Goal: Task Accomplishment & Management: Use online tool/utility

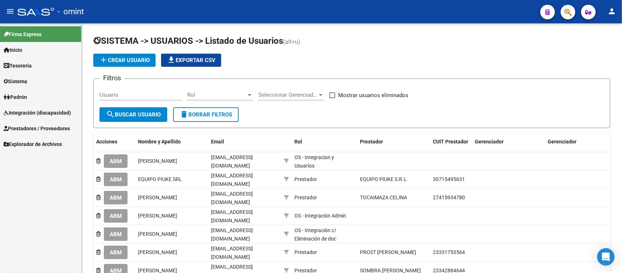
click at [33, 83] on link "Sistema" at bounding box center [40, 81] width 81 height 16
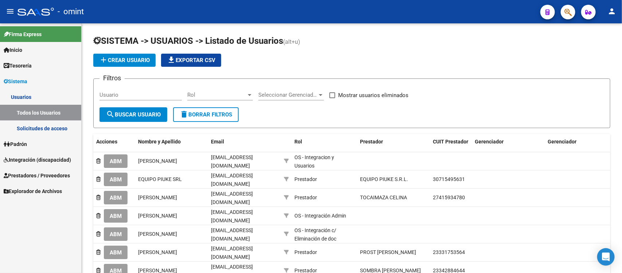
click at [43, 126] on link "Solicitudes de acceso" at bounding box center [40, 128] width 81 height 16
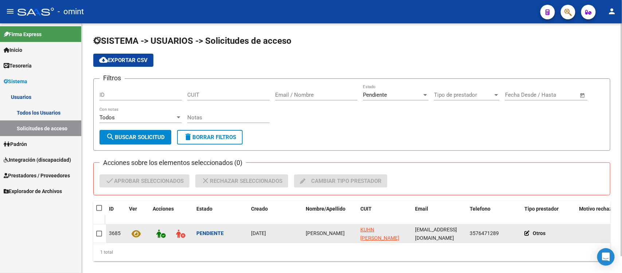
click at [308, 233] on span "[PERSON_NAME]" at bounding box center [325, 233] width 39 height 6
copy span "[PERSON_NAME]"
click at [97, 231] on span at bounding box center [99, 233] width 6 height 6
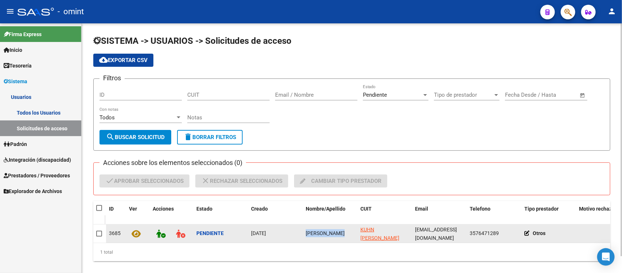
click at [99, 236] on input "checkbox" at bounding box center [99, 236] width 0 height 0
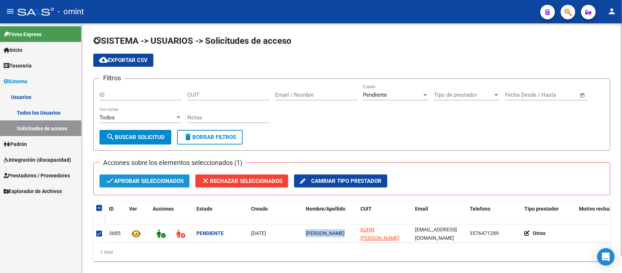
click at [152, 178] on span "check Aprobar seleccionados" at bounding box center [144, 180] width 78 height 13
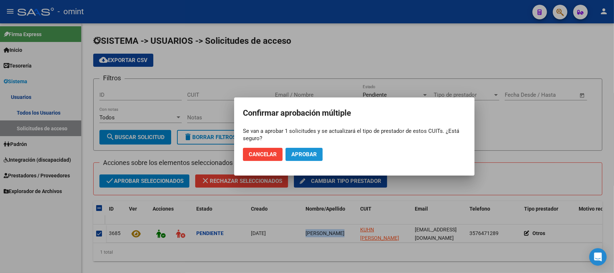
click at [320, 155] on button "Aprobar" at bounding box center [304, 154] width 37 height 13
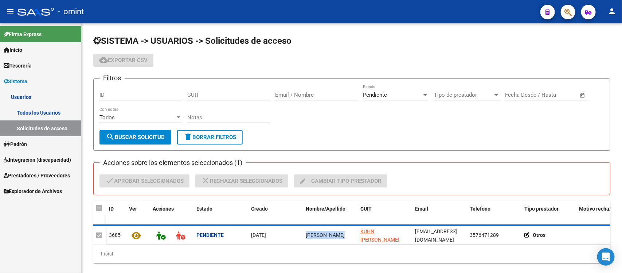
checkbox input "false"
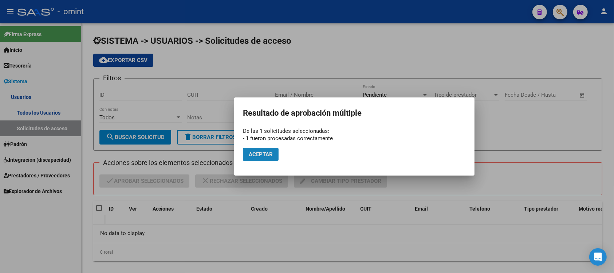
click at [262, 155] on span "Aceptar" at bounding box center [261, 154] width 24 height 7
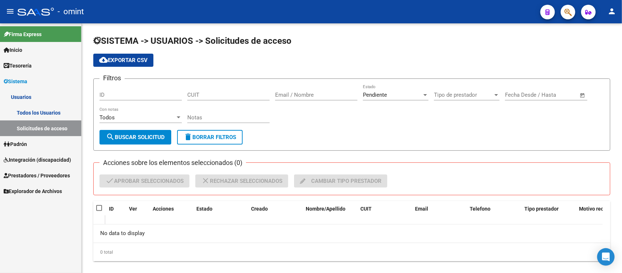
click at [52, 114] on link "Todos los Usuarios" at bounding box center [40, 113] width 81 height 16
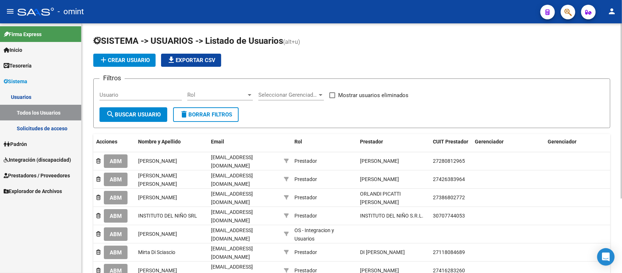
click at [155, 91] on input "Usuario" at bounding box center [140, 94] width 82 height 7
paste input "[PERSON_NAME]"
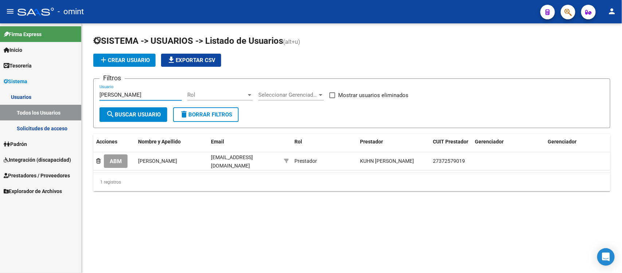
type input "[PERSON_NAME]"
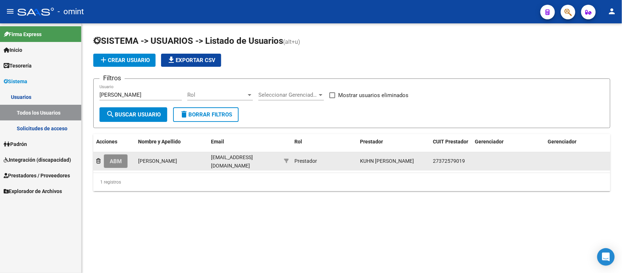
click at [107, 161] on button "ABM" at bounding box center [116, 160] width 24 height 13
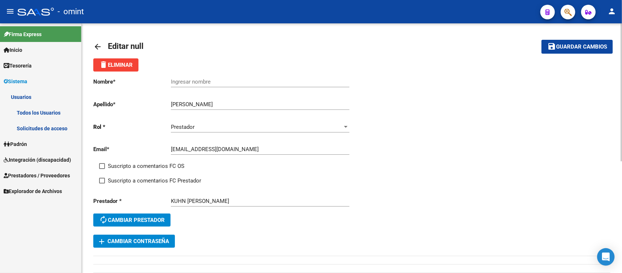
click at [199, 76] on div "Ingresar nombre" at bounding box center [260, 79] width 179 height 16
paste input "[PERSON_NAME]"
type input "[PERSON_NAME]"
click at [136, 161] on span "Suscripto a comentarios FC OS" at bounding box center [146, 165] width 77 height 9
click at [102, 169] on input "Suscripto a comentarios FC OS" at bounding box center [102, 169] width 0 height 0
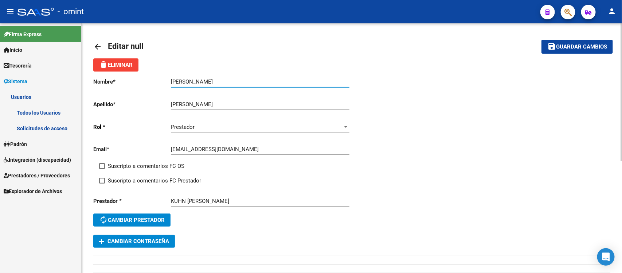
checkbox input "true"
click at [147, 179] on span "Suscripto a comentarios FC Prestador" at bounding box center [154, 180] width 93 height 9
click at [102, 183] on input "Suscripto a comentarios FC Prestador" at bounding box center [102, 183] width 0 height 0
checkbox input "true"
click at [571, 44] on span "Guardar cambios" at bounding box center [581, 47] width 51 height 7
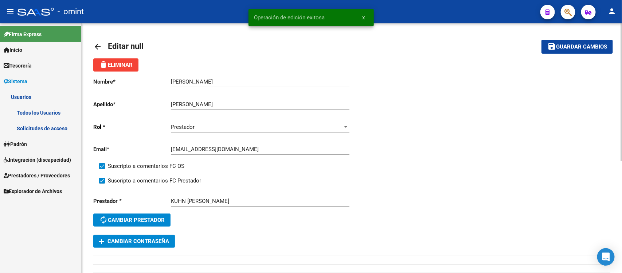
click at [98, 45] on mat-icon "arrow_back" at bounding box center [97, 46] width 9 height 9
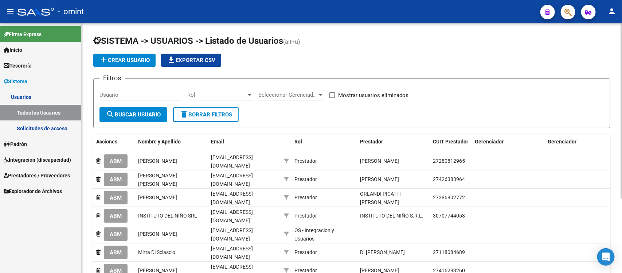
click at [35, 157] on span "Integración (discapacidad)" at bounding box center [37, 160] width 67 height 8
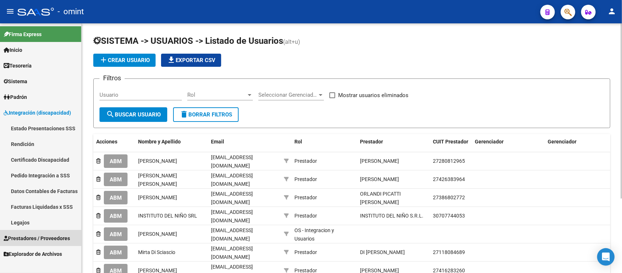
click at [40, 239] on span "Prestadores / Proveedores" at bounding box center [37, 238] width 66 height 8
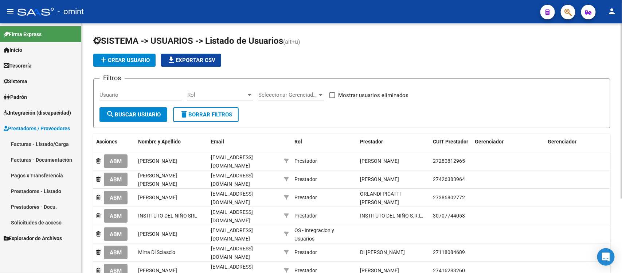
click at [42, 141] on link "Facturas - Listado/Carga" at bounding box center [40, 144] width 81 height 16
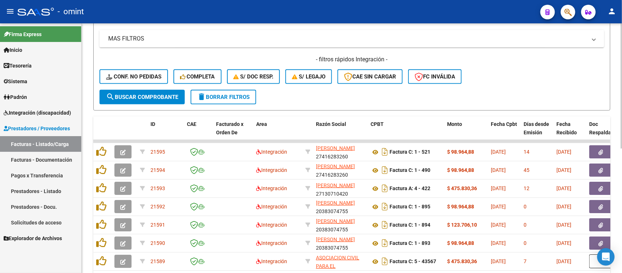
scroll to position [9, 0]
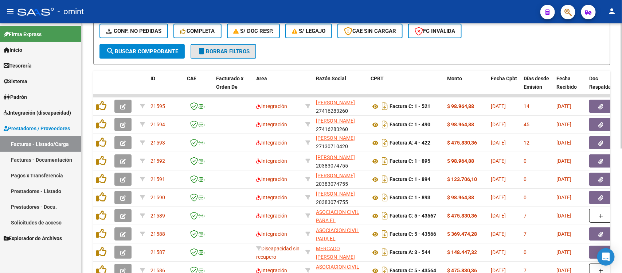
click at [244, 50] on span "delete Borrar Filtros" at bounding box center [223, 51] width 52 height 7
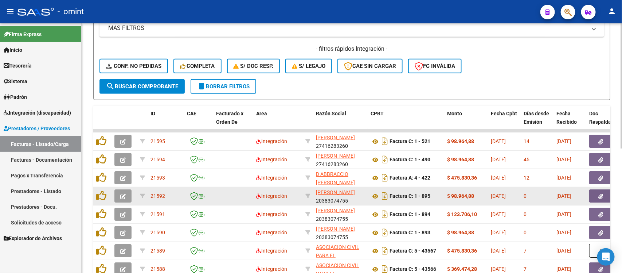
scroll to position [101, 0]
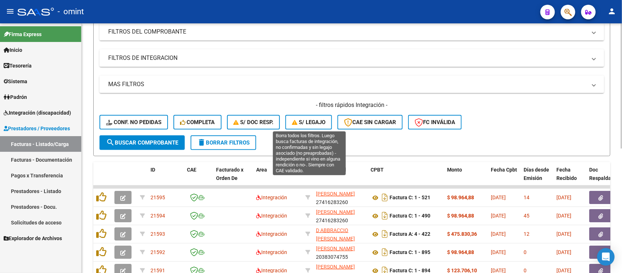
click at [322, 119] on span "S/ legajo" at bounding box center [309, 122] width 34 height 7
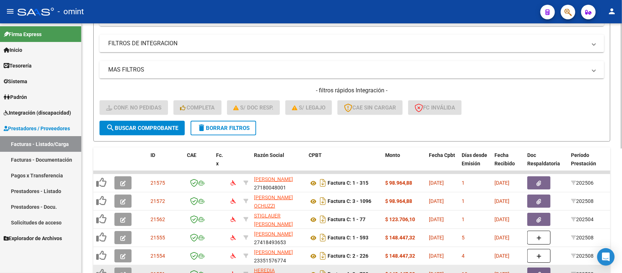
scroll to position [113, 0]
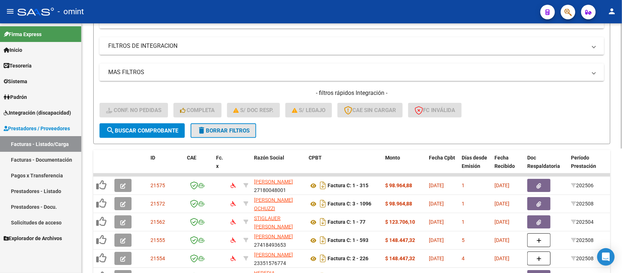
click at [255, 126] on button "delete Borrar Filtros" at bounding box center [224, 130] width 66 height 15
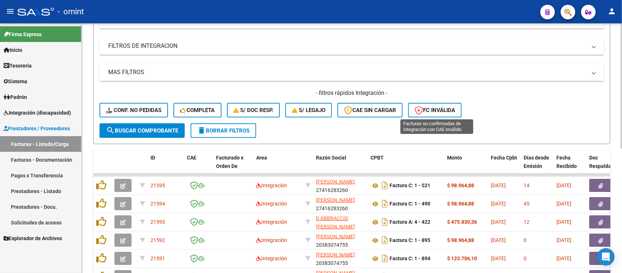
click at [451, 113] on button "FC Inválida" at bounding box center [435, 110] width 54 height 15
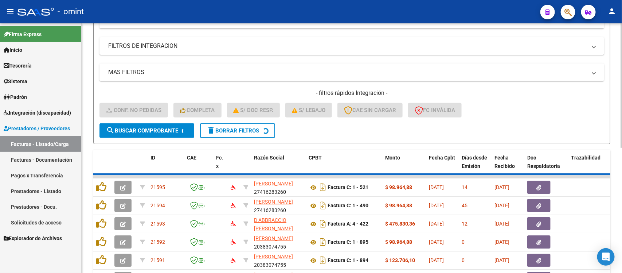
scroll to position [72, 0]
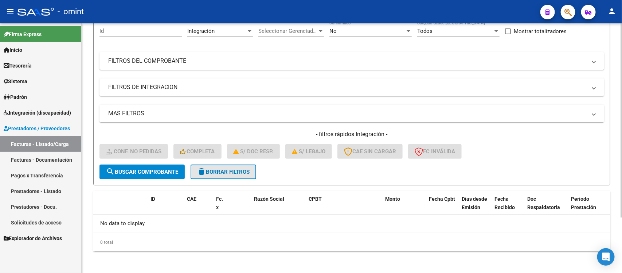
click at [203, 172] on mat-icon "delete" at bounding box center [201, 171] width 9 height 9
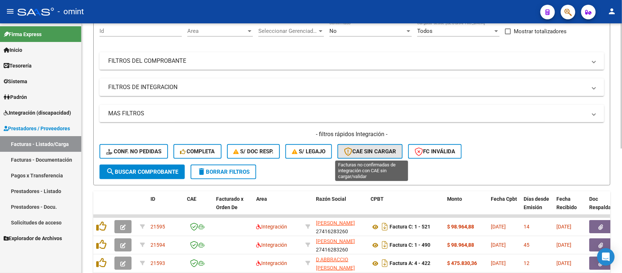
click at [389, 150] on span "CAE SIN CARGAR" at bounding box center [370, 151] width 52 height 7
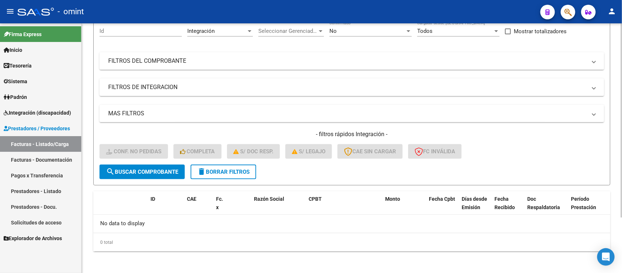
click at [216, 173] on button "delete Borrar Filtros" at bounding box center [224, 171] width 66 height 15
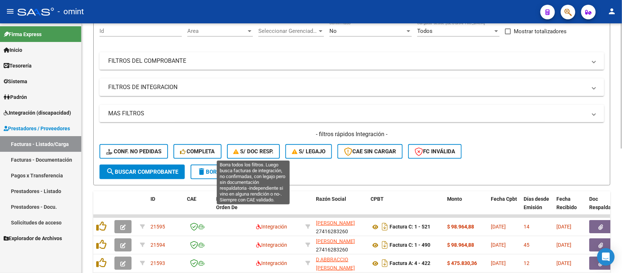
click at [259, 154] on button "S/ Doc Resp." at bounding box center [253, 151] width 53 height 15
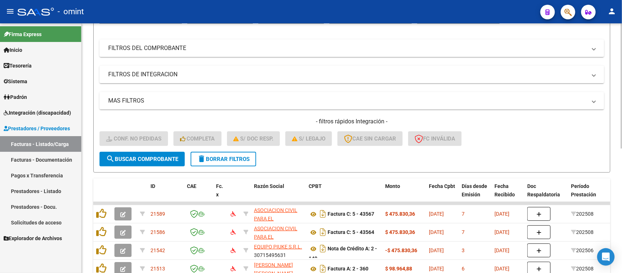
scroll to position [67, 0]
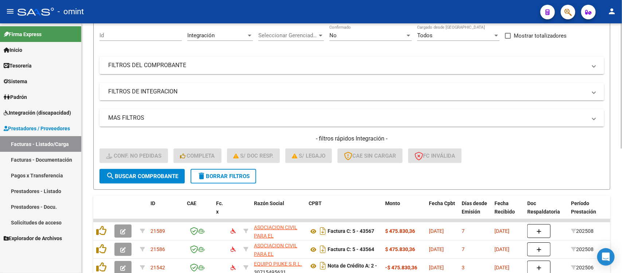
click at [239, 176] on span "delete Borrar Filtros" at bounding box center [223, 176] width 52 height 7
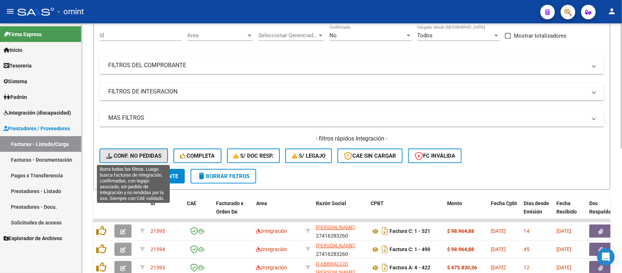
click at [146, 156] on span "Conf. no pedidas" at bounding box center [133, 155] width 55 height 7
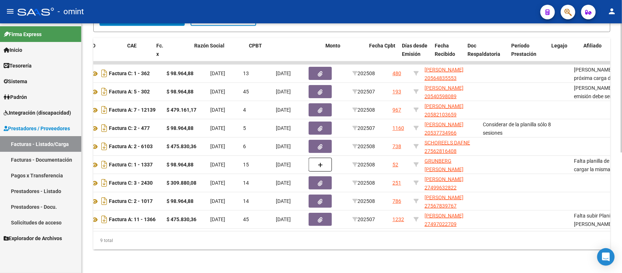
scroll to position [0, 0]
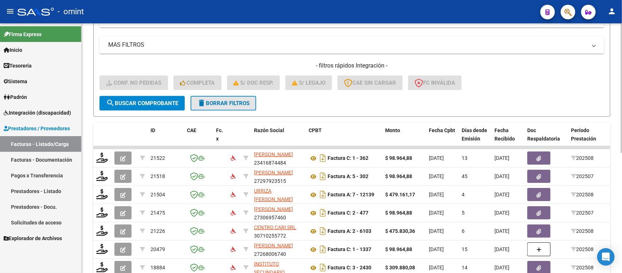
click at [210, 97] on button "delete Borrar Filtros" at bounding box center [224, 103] width 66 height 15
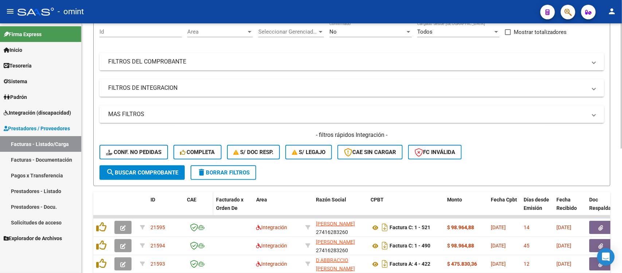
scroll to position [140, 0]
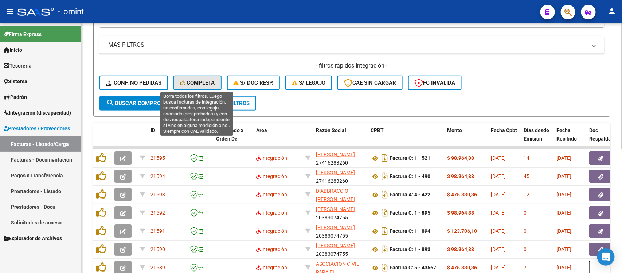
click at [207, 86] on button "Completa" at bounding box center [197, 82] width 48 height 15
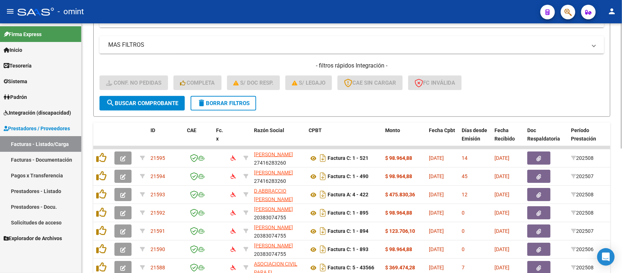
scroll to position [4, 0]
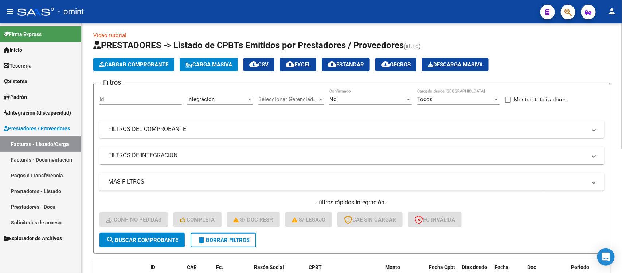
click at [193, 158] on mat-panel-title "FILTROS DE INTEGRACION" at bounding box center [347, 155] width 478 height 8
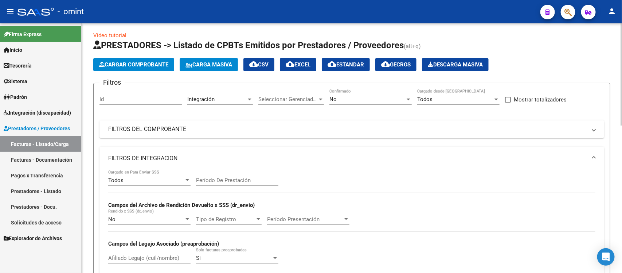
click at [235, 180] on input "Período De Prestación" at bounding box center [237, 180] width 82 height 7
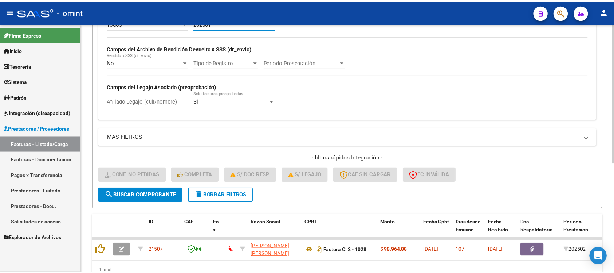
scroll to position [197, 0]
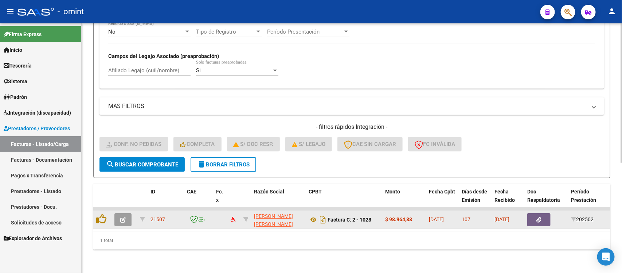
type input "202501"
click at [124, 216] on span "button" at bounding box center [122, 219] width 5 height 7
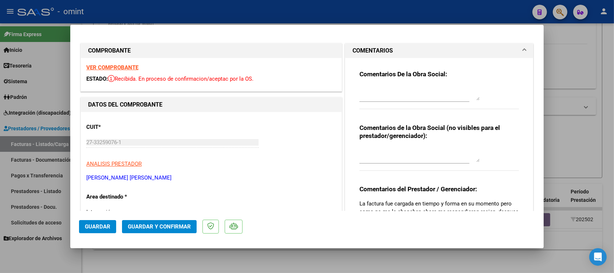
click at [131, 66] on strong "VER COMPROBANTE" at bounding box center [112, 67] width 52 height 7
click at [265, 128] on div "CUIT * 27-33259076-1 Ingresar CUIT ANALISIS PRESTADOR [PERSON_NAME] [PERSON_NAM…" at bounding box center [211, 149] width 250 height 64
click at [375, 91] on textarea at bounding box center [420, 93] width 120 height 15
paste textarea "Fuera del periodo de presentación para el mecanismo de integración. Por favor c…"
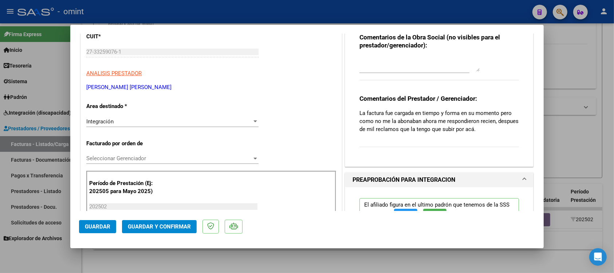
scroll to position [91, 0]
type textarea "Fuera del periodo de presentación para el mecanismo de integración. Por favor c…"
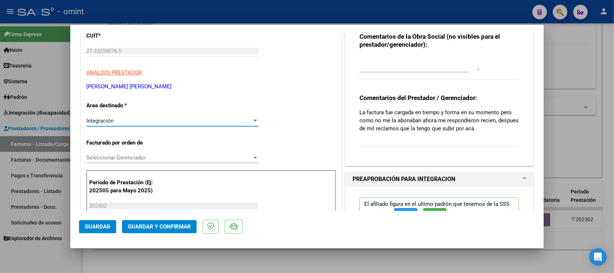
click at [134, 122] on div "Integración" at bounding box center [169, 120] width 166 height 7
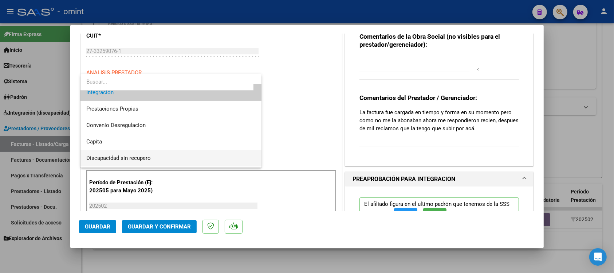
scroll to position [70, 0]
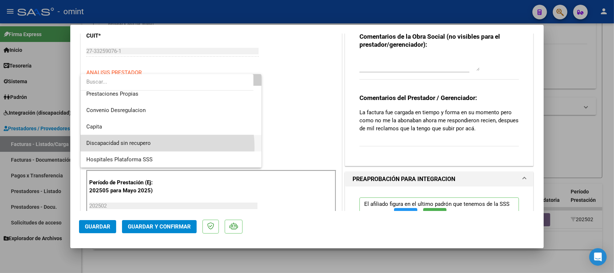
click at [150, 147] on span "Discapacidad sin recupero" at bounding box center [170, 143] width 169 height 16
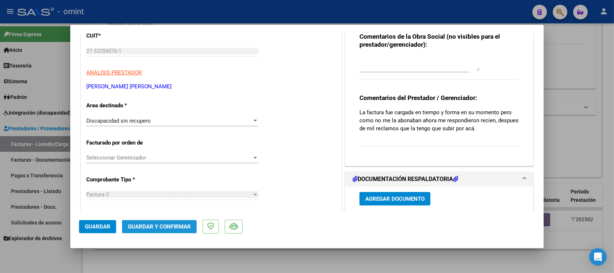
click at [136, 223] on span "Guardar y Confirmar" at bounding box center [159, 226] width 63 height 7
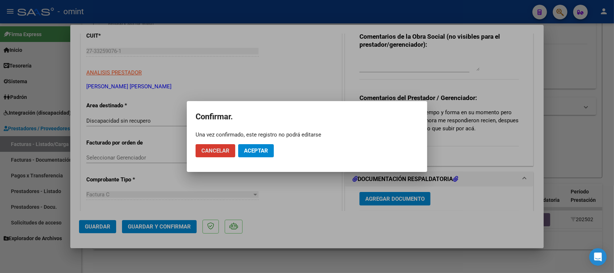
click at [261, 150] on span "Aceptar" at bounding box center [256, 150] width 24 height 7
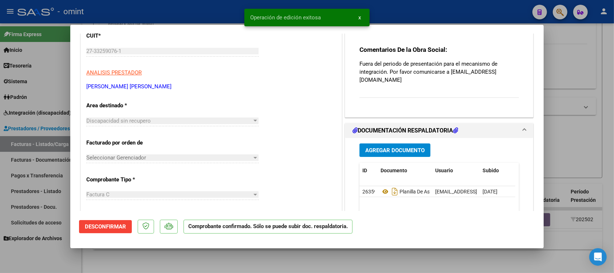
click at [202, 9] on div at bounding box center [307, 136] width 614 height 273
type input "$ 0,00"
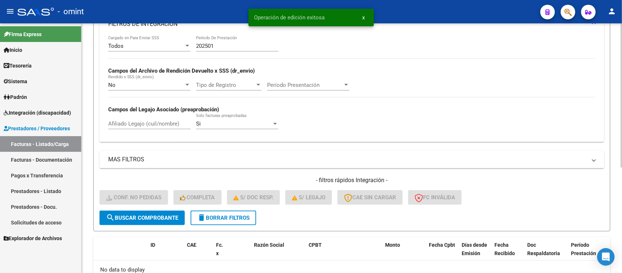
scroll to position [92, 0]
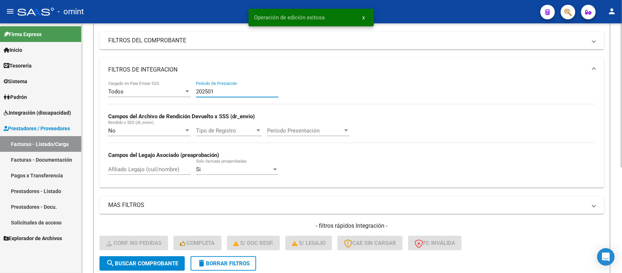
click at [220, 92] on input "202501" at bounding box center [237, 91] width 82 height 7
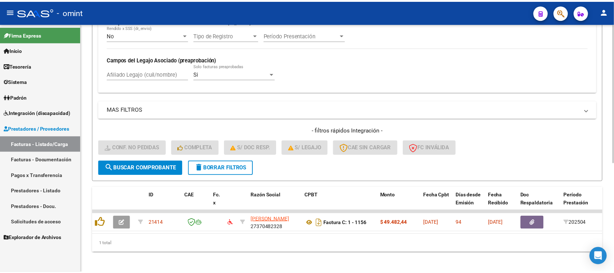
scroll to position [197, 0]
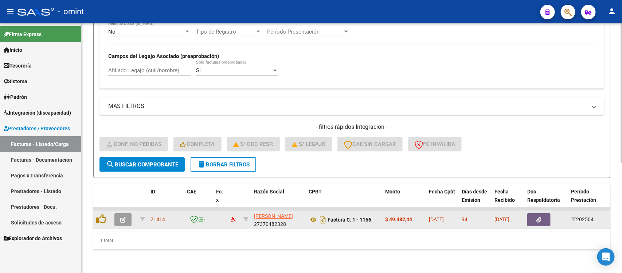
type input "202504"
click at [123, 217] on icon "button" at bounding box center [122, 219] width 5 height 5
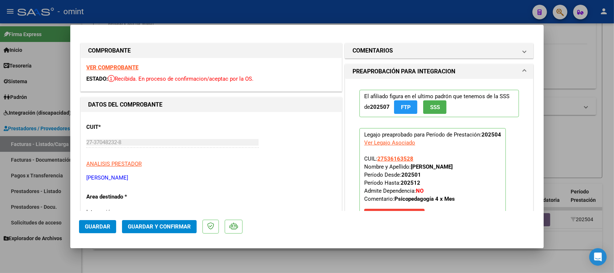
click at [130, 66] on strong "VER COMPROBANTE" at bounding box center [112, 67] width 52 height 7
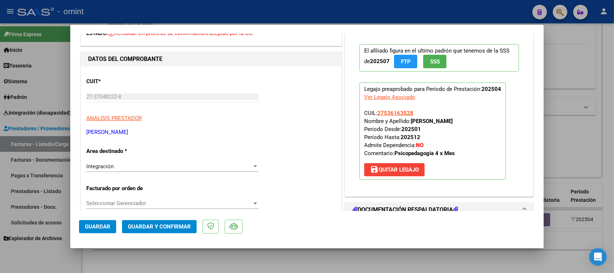
scroll to position [0, 0]
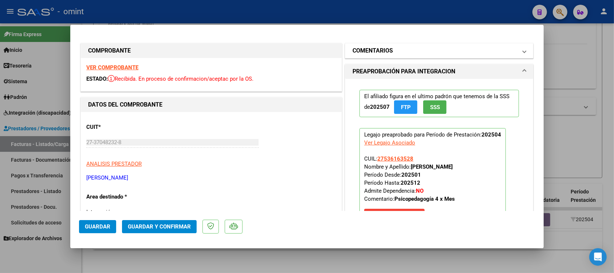
click at [403, 53] on mat-panel-title "COMENTARIOS" at bounding box center [435, 50] width 165 height 9
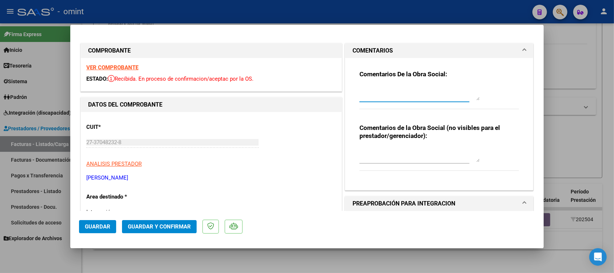
click at [408, 92] on textarea at bounding box center [420, 93] width 120 height 15
paste textarea "Fuera del periodo de presentación para el mecanismo de integración. Por favor c…"
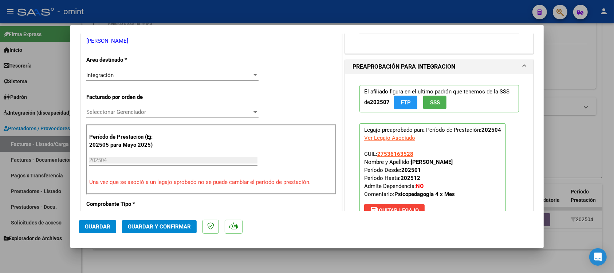
type textarea "Fuera del periodo de presentación para el mecanismo de integración. Por favor c…"
click at [139, 73] on div "Integración" at bounding box center [169, 75] width 166 height 7
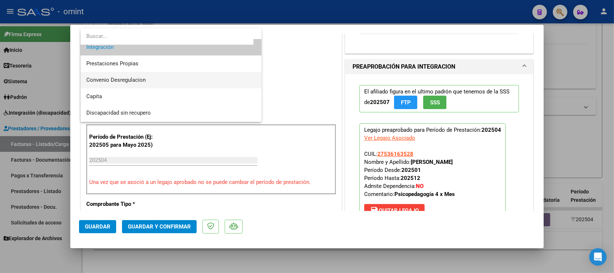
scroll to position [70, 0]
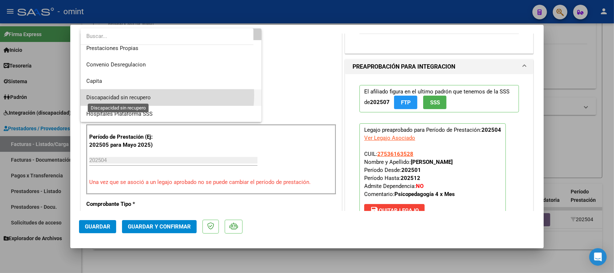
click at [148, 95] on span "Discapacidad sin recupero" at bounding box center [118, 97] width 64 height 7
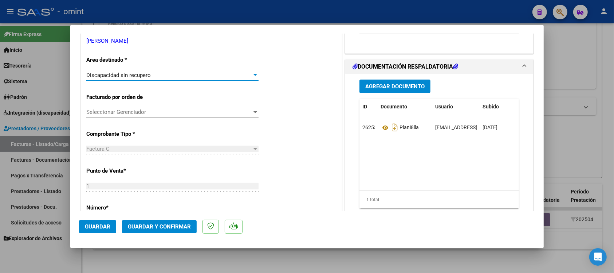
click at [165, 223] on span "Guardar y Confirmar" at bounding box center [159, 226] width 63 height 7
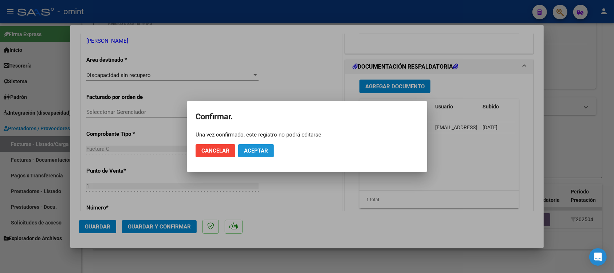
click at [267, 155] on button "Aceptar" at bounding box center [256, 150] width 36 height 13
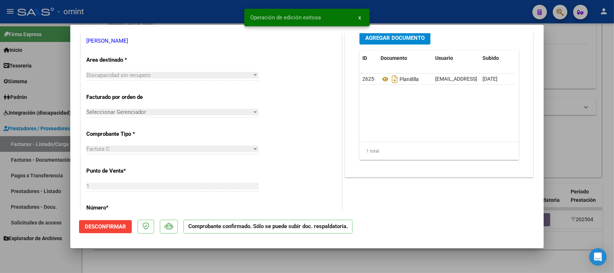
click at [200, 8] on div at bounding box center [307, 136] width 614 height 273
type input "$ 0,00"
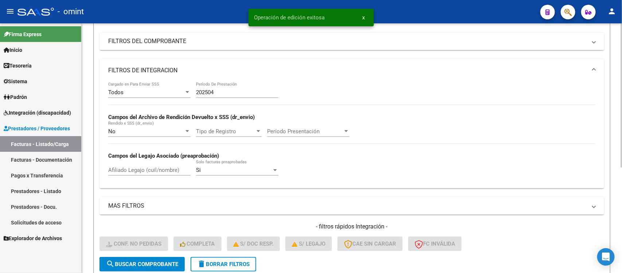
scroll to position [1, 0]
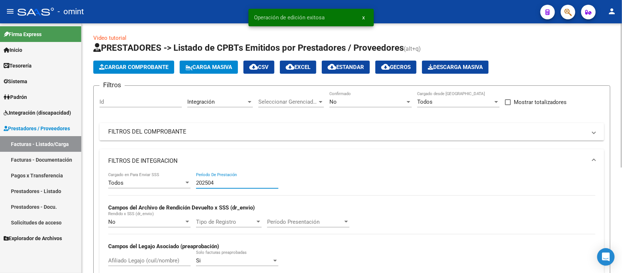
click at [223, 183] on input "202504" at bounding box center [237, 182] width 82 height 7
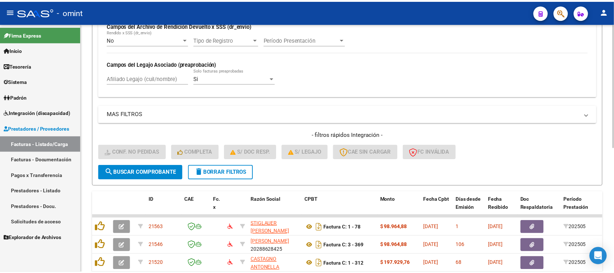
scroll to position [229, 0]
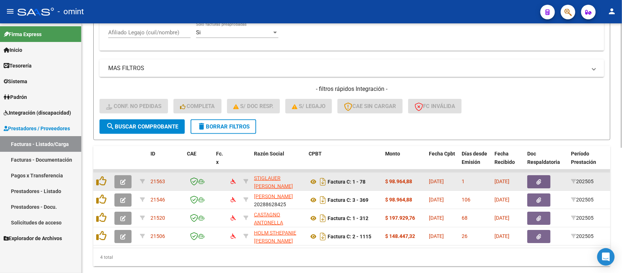
type input "202505"
click at [128, 176] on button "button" at bounding box center [122, 181] width 17 height 13
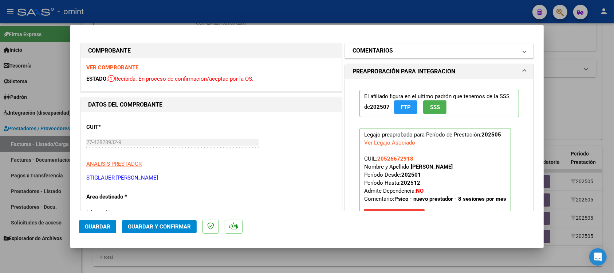
click at [384, 48] on h1 "COMENTARIOS" at bounding box center [373, 50] width 40 height 9
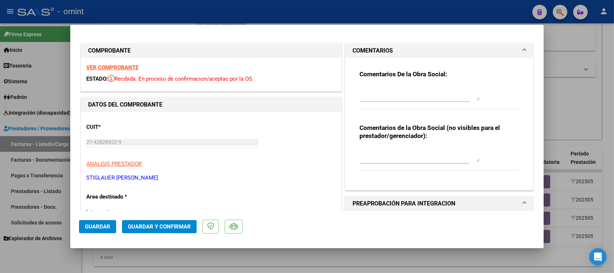
click at [402, 97] on textarea at bounding box center [420, 93] width 120 height 15
paste textarea "Fuera del periodo de presentación para el mecanismo de integración. Por favor c…"
type textarea "Fuera del periodo de presentación para el mecanismo de integración. Por favor c…"
click at [132, 66] on strong "VER COMPROBANTE" at bounding box center [112, 67] width 52 height 7
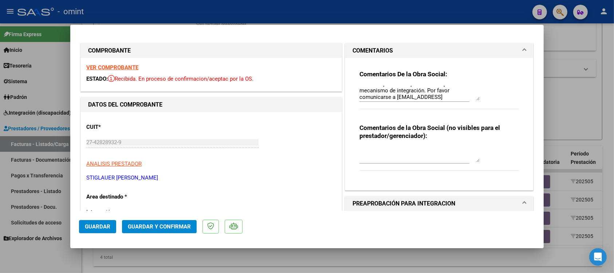
scroll to position [91, 0]
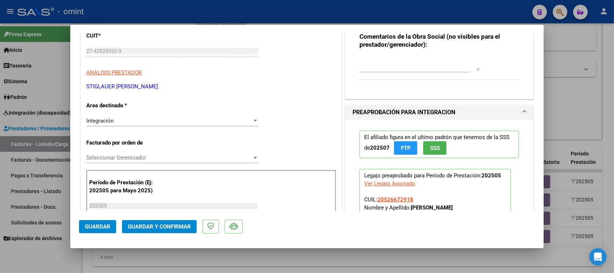
click at [138, 117] on div "Integración Seleccionar Area" at bounding box center [172, 120] width 172 height 11
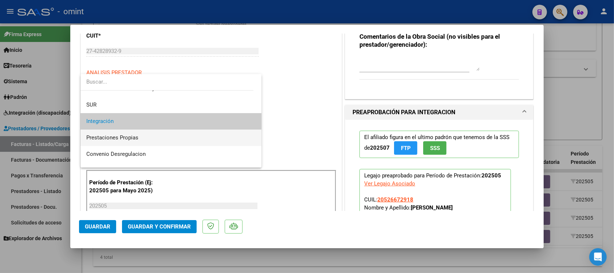
scroll to position [70, 0]
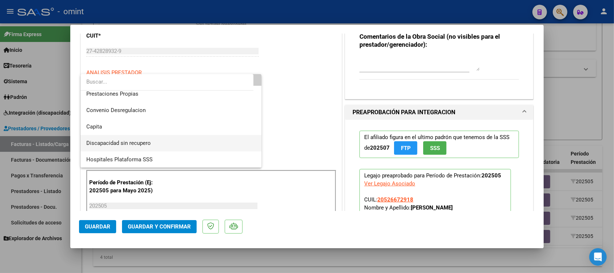
click at [151, 142] on span "Discapacidad sin recupero" at bounding box center [170, 143] width 169 height 16
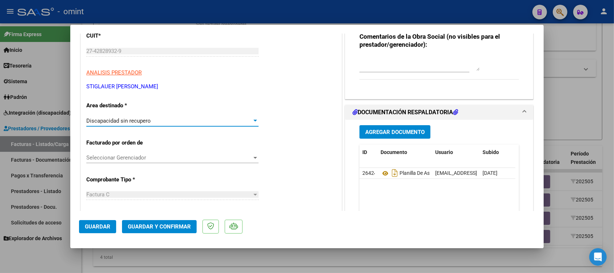
click at [159, 223] on span "Guardar y Confirmar" at bounding box center [159, 226] width 63 height 7
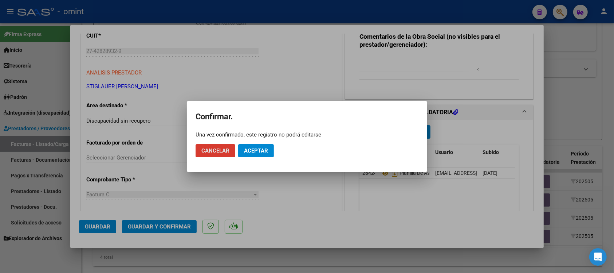
click at [259, 152] on span "Aceptar" at bounding box center [256, 150] width 24 height 7
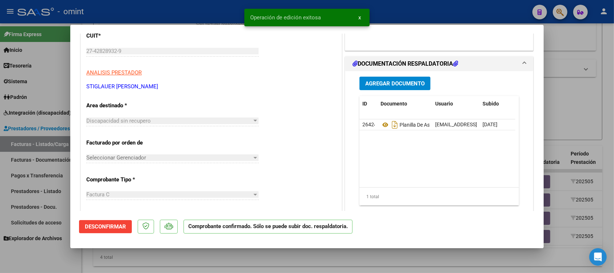
click at [214, 13] on div at bounding box center [307, 136] width 614 height 273
type input "$ 0,00"
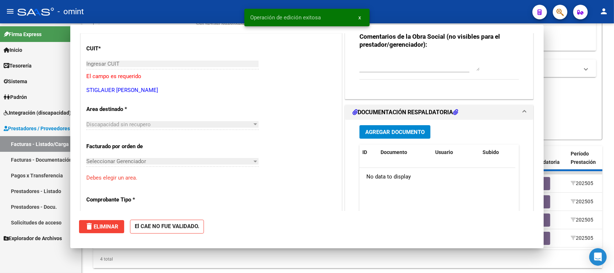
scroll to position [104, 0]
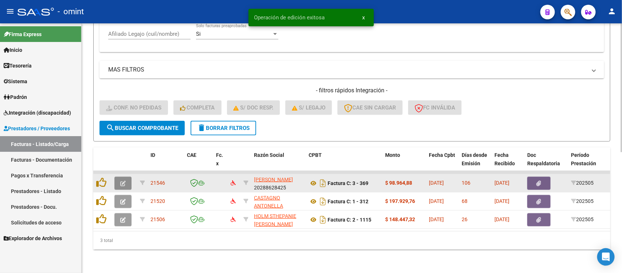
click at [121, 180] on icon "button" at bounding box center [122, 182] width 5 height 5
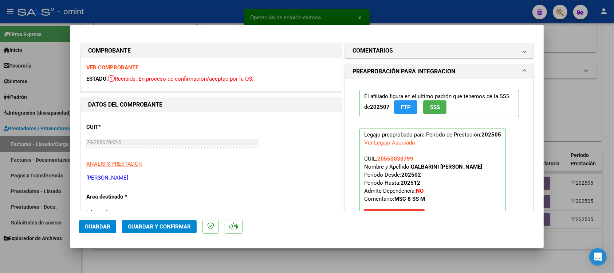
click at [132, 66] on strong "VER COMPROBANTE" at bounding box center [112, 67] width 52 height 7
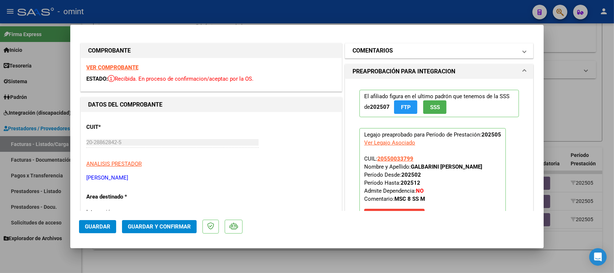
click at [361, 56] on mat-expansion-panel-header "COMENTARIOS" at bounding box center [439, 50] width 188 height 15
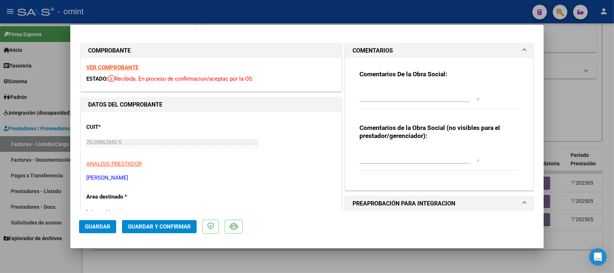
click at [384, 100] on textarea at bounding box center [420, 93] width 120 height 15
paste textarea "Fuera del periodo de presentación para el mecanismo de integración. Por favor c…"
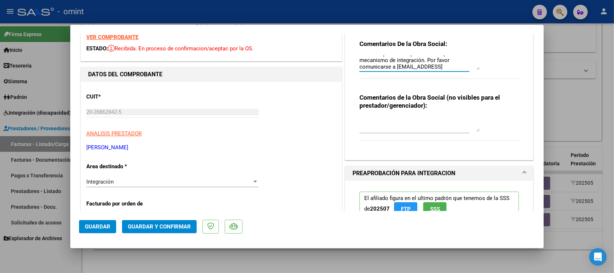
scroll to position [91, 0]
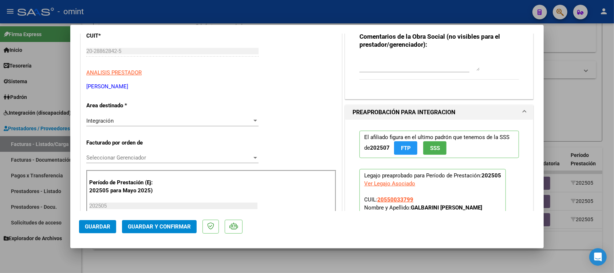
type textarea "Fuera del periodo de presentación para el mecanismo de integración. Por favor c…"
click at [116, 122] on div "Integración" at bounding box center [169, 120] width 166 height 7
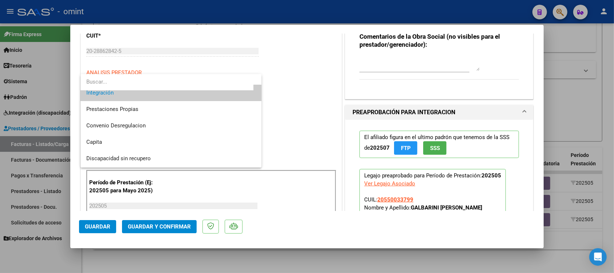
scroll to position [70, 0]
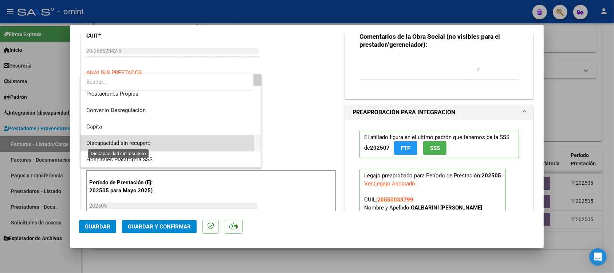
click at [139, 142] on span "Discapacidad sin recupero" at bounding box center [118, 143] width 64 height 7
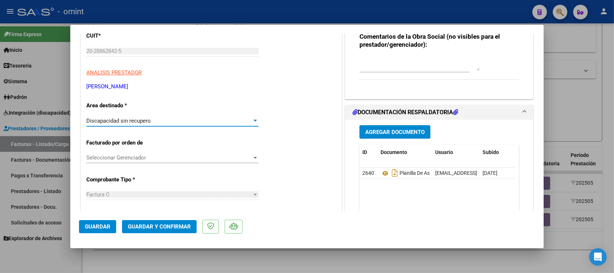
click at [172, 223] on span "Guardar y Confirmar" at bounding box center [159, 226] width 63 height 7
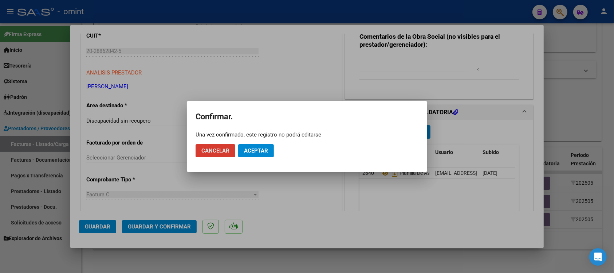
click at [267, 145] on button "Aceptar" at bounding box center [256, 150] width 36 height 13
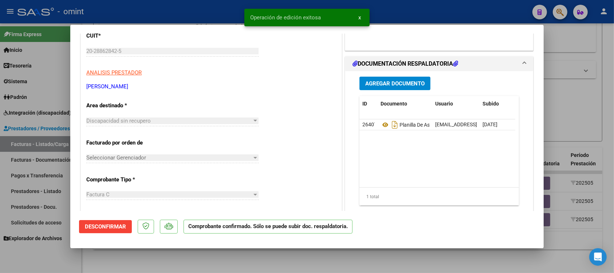
click at [198, 8] on div at bounding box center [307, 136] width 614 height 273
type input "$ 0,00"
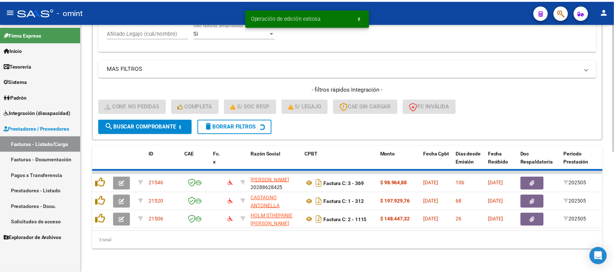
scroll to position [215, 0]
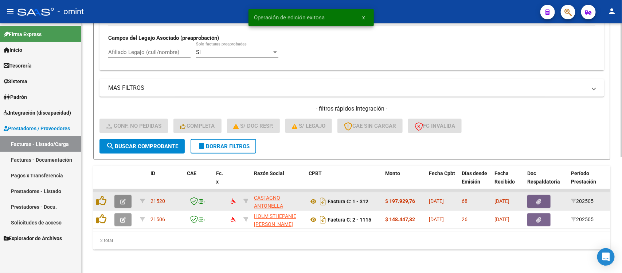
click at [121, 199] on button "button" at bounding box center [122, 201] width 17 height 13
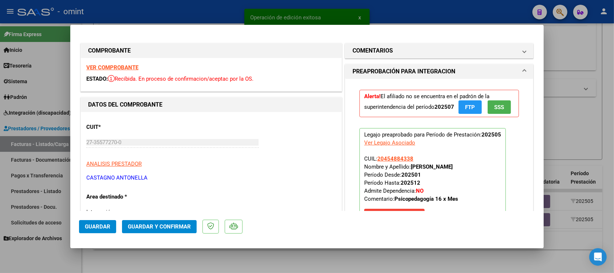
click at [136, 68] on strong "VER COMPROBANTE" at bounding box center [112, 67] width 52 height 7
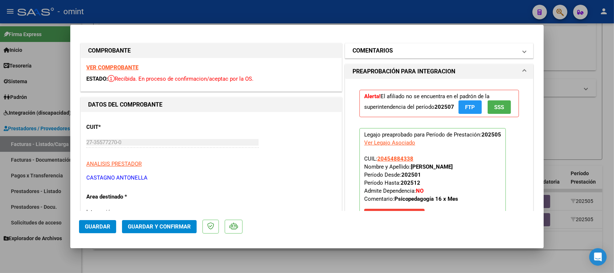
click at [385, 53] on h1 "COMENTARIOS" at bounding box center [373, 50] width 40 height 9
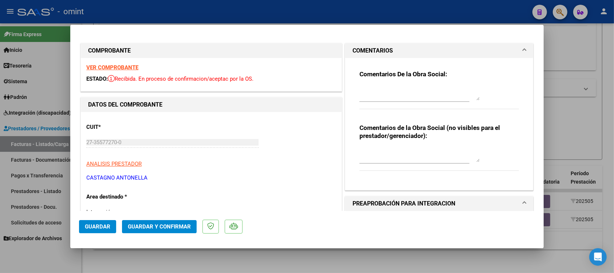
click at [388, 100] on textarea at bounding box center [420, 93] width 120 height 15
paste textarea "Fuera del periodo de presentación para el mecanismo de integración. Por favor c…"
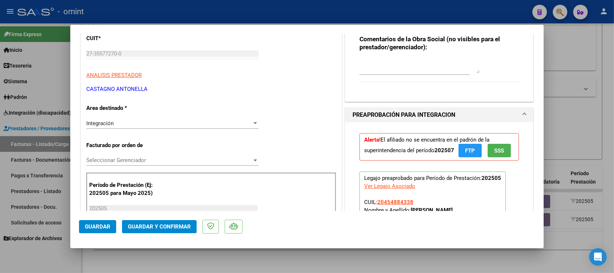
scroll to position [91, 0]
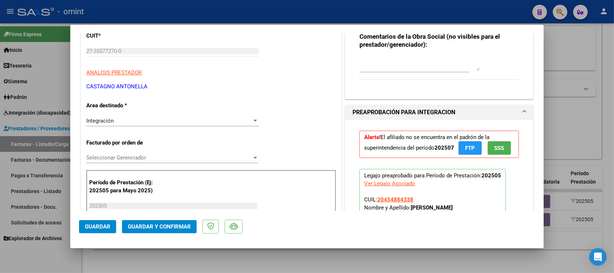
type textarea "Fuera del periodo de presentación para el mecanismo de integración. Por favor c…"
click at [122, 124] on div "Integración" at bounding box center [169, 120] width 166 height 7
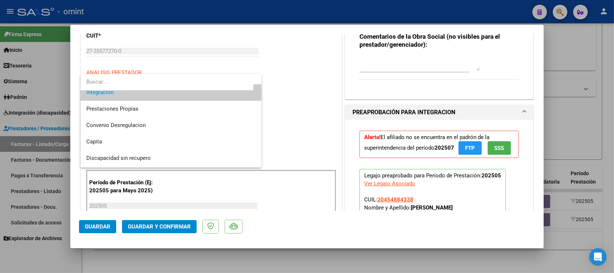
scroll to position [70, 0]
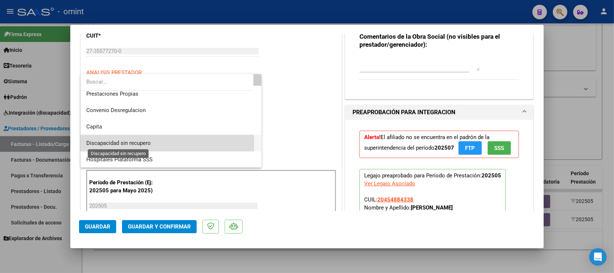
click at [136, 142] on span "Discapacidad sin recupero" at bounding box center [118, 143] width 64 height 7
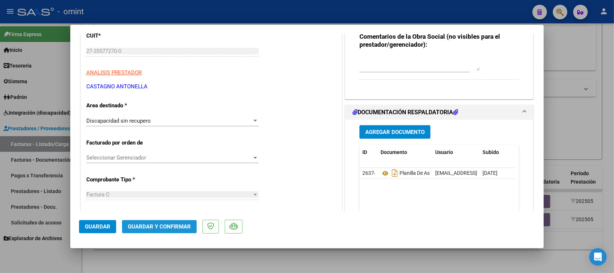
click at [161, 223] on span "Guardar y Confirmar" at bounding box center [159, 226] width 63 height 7
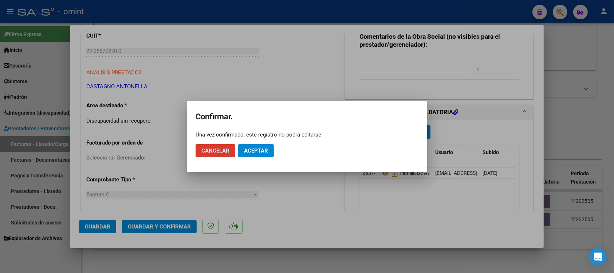
click at [252, 144] on button "Aceptar" at bounding box center [256, 150] width 36 height 13
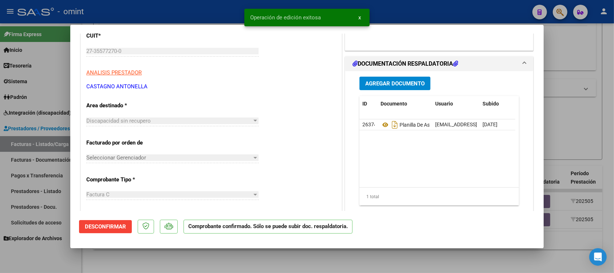
click at [197, 12] on div at bounding box center [307, 136] width 614 height 273
type input "$ 0,00"
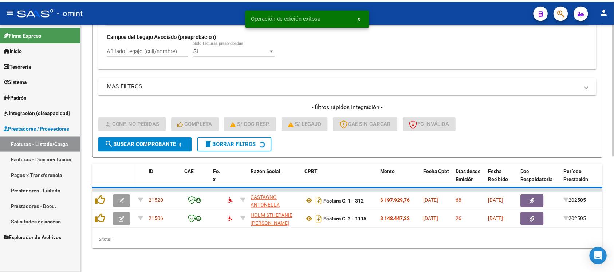
scroll to position [197, 0]
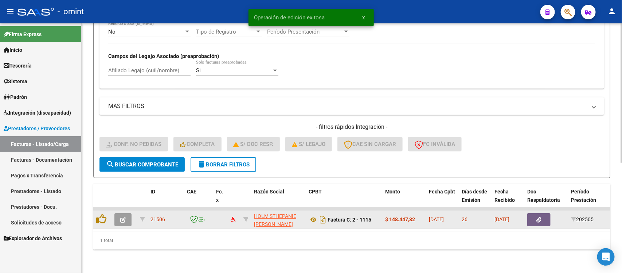
click at [120, 217] on icon "button" at bounding box center [122, 219] width 5 height 5
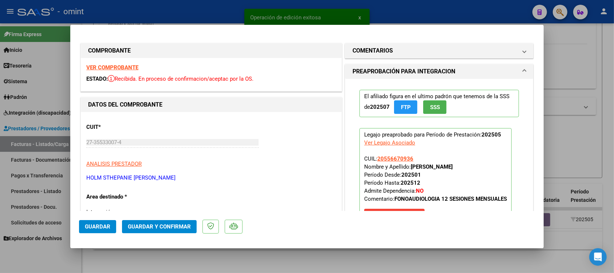
click at [129, 66] on strong "VER COMPROBANTE" at bounding box center [112, 67] width 52 height 7
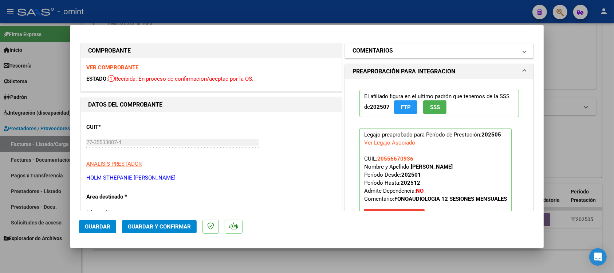
click at [392, 54] on mat-panel-title "COMENTARIOS" at bounding box center [435, 50] width 165 height 9
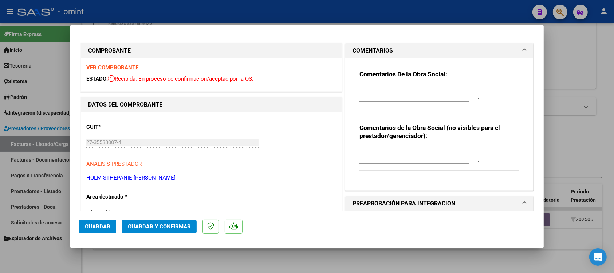
click at [376, 98] on textarea at bounding box center [420, 93] width 120 height 15
paste textarea "Fuera del periodo de presentación para el mecanismo de integración. Por favor c…"
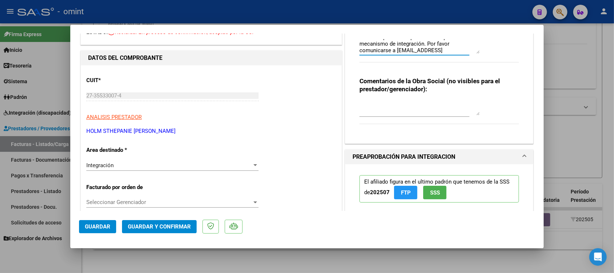
scroll to position [91, 0]
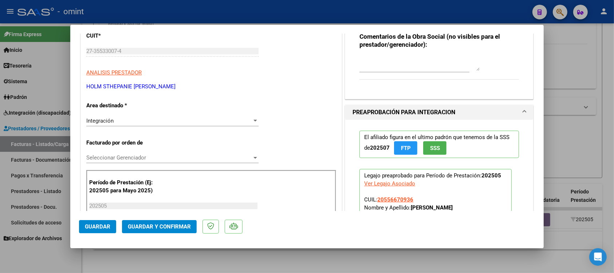
type textarea "Fuera del periodo de presentación para el mecanismo de integración. Por favor c…"
click at [127, 123] on div "Integración" at bounding box center [169, 120] width 166 height 7
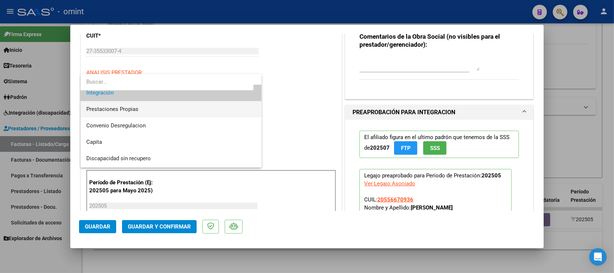
scroll to position [70, 0]
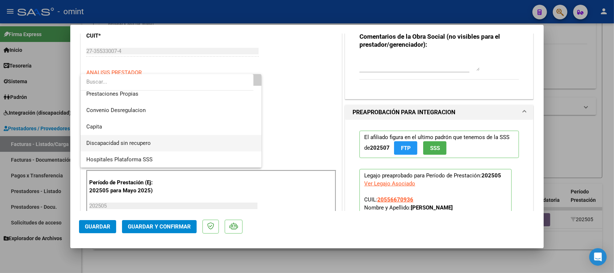
click at [143, 146] on span "Discapacidad sin recupero" at bounding box center [170, 143] width 169 height 16
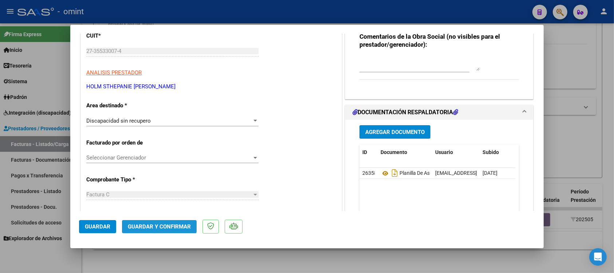
click at [168, 228] on span "Guardar y Confirmar" at bounding box center [159, 226] width 63 height 7
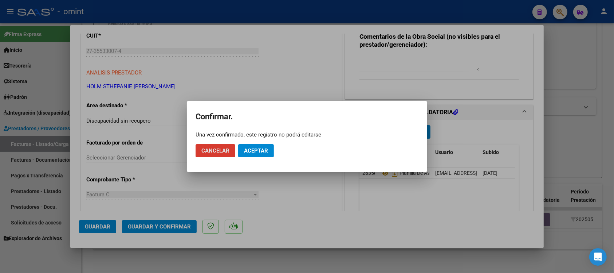
click at [254, 147] on span "Aceptar" at bounding box center [256, 150] width 24 height 7
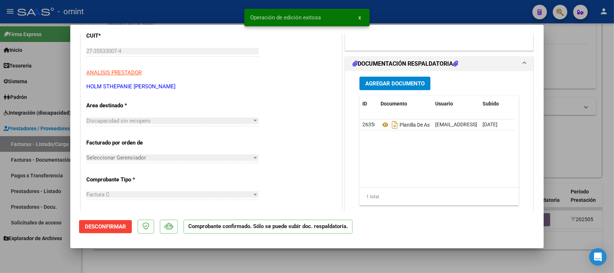
click at [165, 10] on div at bounding box center [307, 136] width 614 height 273
type input "$ 0,00"
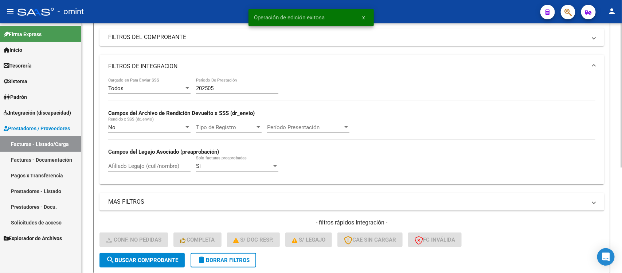
scroll to position [92, 0]
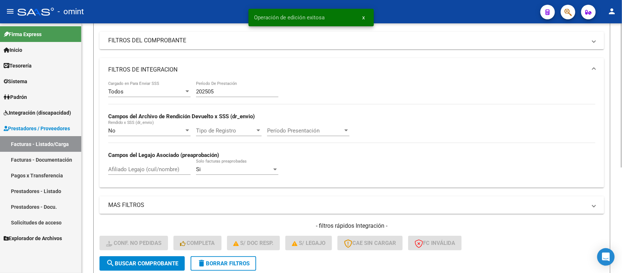
click at [214, 90] on input "202505" at bounding box center [237, 91] width 82 height 7
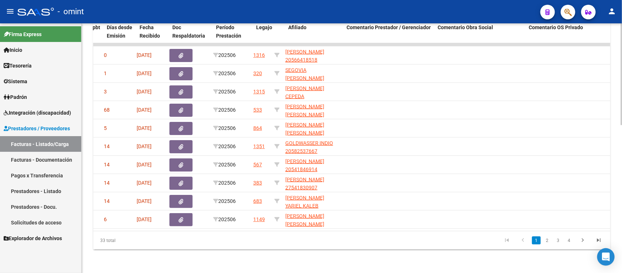
scroll to position [0, 341]
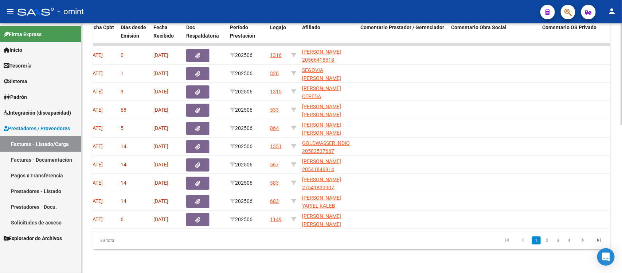
type input "202506"
click at [549, 239] on link "2" at bounding box center [547, 240] width 9 height 8
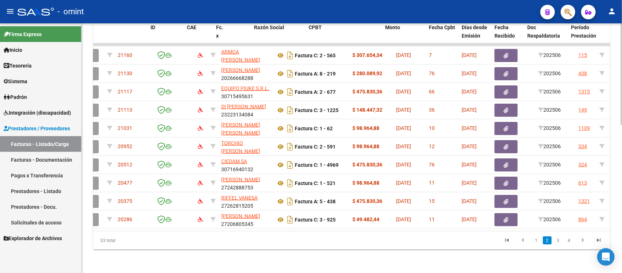
scroll to position [0, 0]
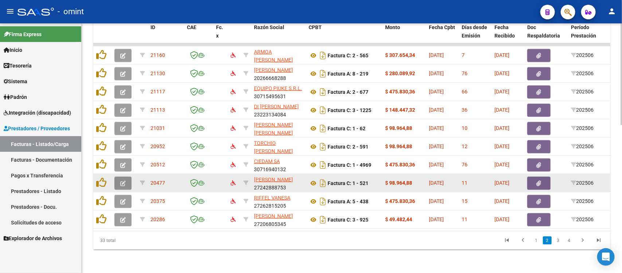
click at [120, 180] on icon "button" at bounding box center [122, 182] width 5 height 5
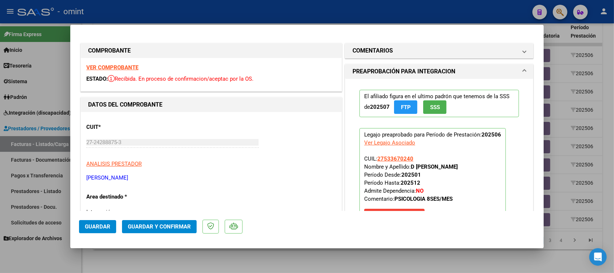
click at [124, 65] on strong "VER COMPROBANTE" at bounding box center [112, 67] width 52 height 7
click at [170, 228] on span "Guardar y Confirmar" at bounding box center [159, 226] width 63 height 7
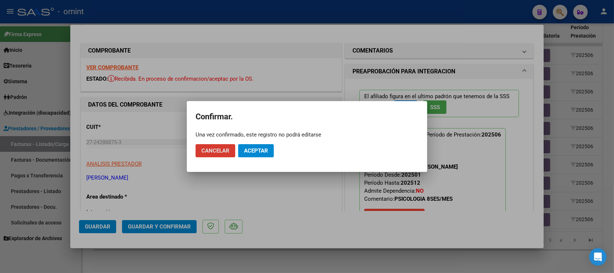
click at [254, 154] on button "Aceptar" at bounding box center [256, 150] width 36 height 13
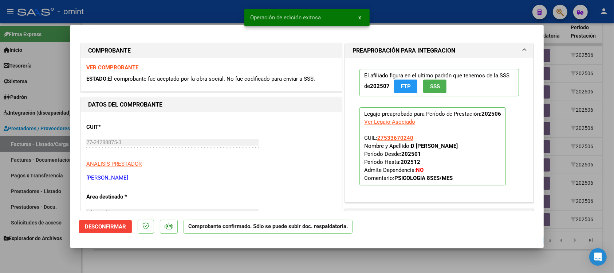
click at [199, 15] on div at bounding box center [307, 136] width 614 height 273
type input "$ 0,00"
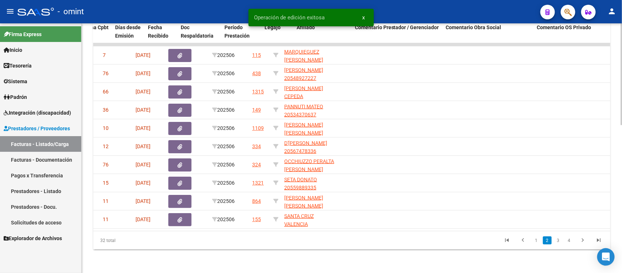
scroll to position [0, 290]
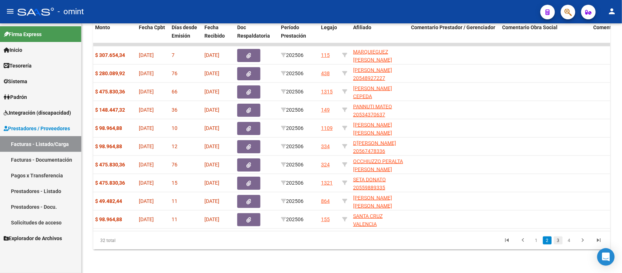
click at [559, 240] on link "3" at bounding box center [558, 240] width 9 height 8
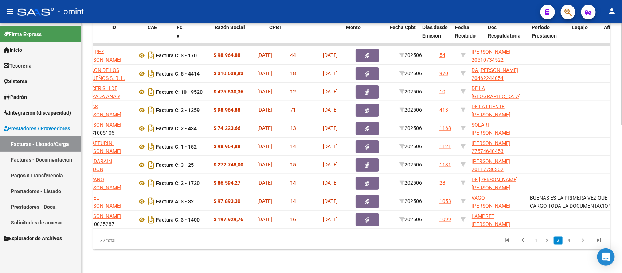
scroll to position [0, 0]
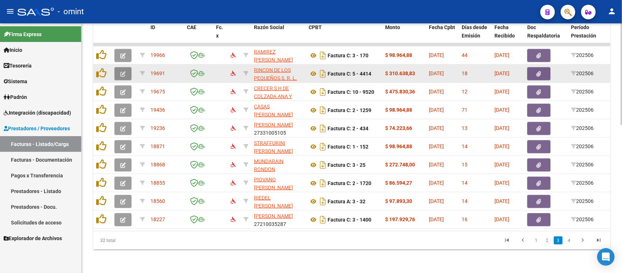
click at [115, 67] on button "button" at bounding box center [122, 73] width 17 height 13
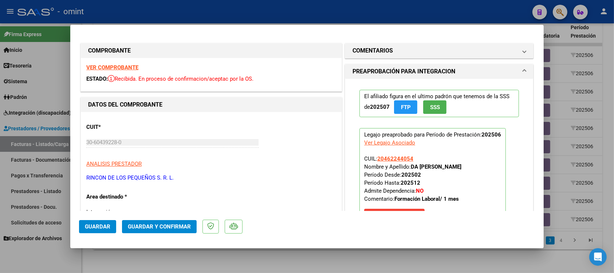
click at [121, 68] on strong "VER COMPROBANTE" at bounding box center [112, 67] width 52 height 7
click at [249, 5] on div at bounding box center [307, 136] width 614 height 273
type input "$ 0,00"
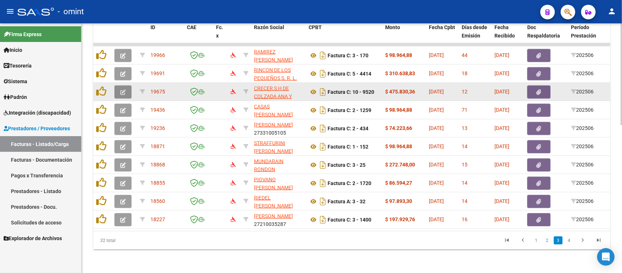
click at [123, 89] on icon "button" at bounding box center [122, 91] width 5 height 5
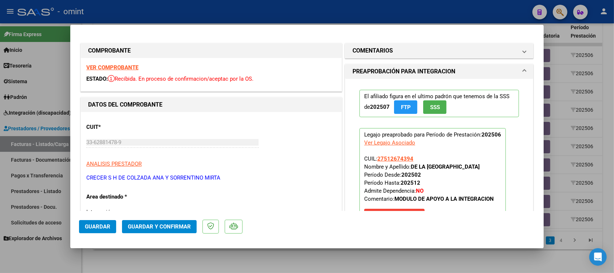
click at [130, 64] on strong "VER COMPROBANTE" at bounding box center [112, 67] width 52 height 7
click at [130, 67] on strong "VER COMPROBANTE" at bounding box center [112, 67] width 52 height 7
click at [177, 228] on span "Guardar y Confirmar" at bounding box center [159, 226] width 63 height 7
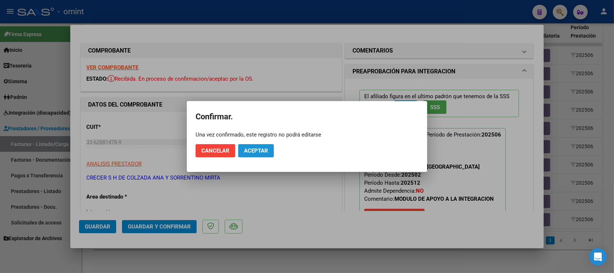
click at [247, 148] on span "Aceptar" at bounding box center [256, 150] width 24 height 7
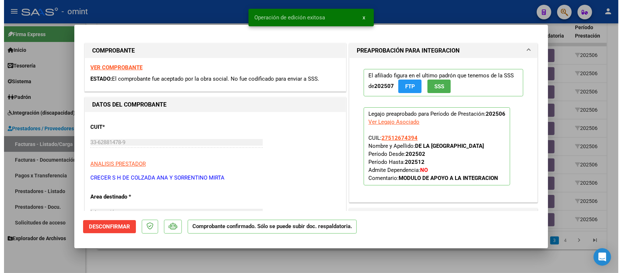
scroll to position [137, 0]
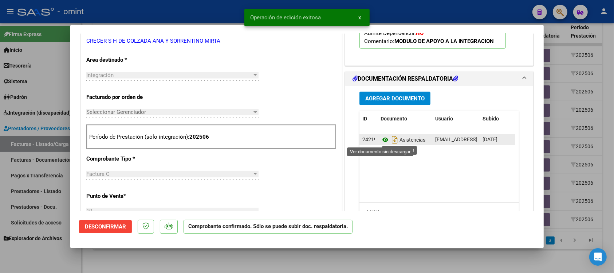
click at [381, 140] on icon at bounding box center [385, 139] width 9 height 9
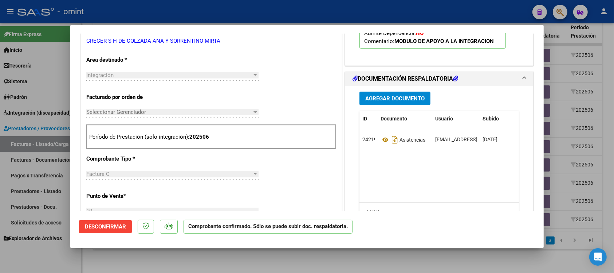
click at [204, 12] on div at bounding box center [307, 136] width 614 height 273
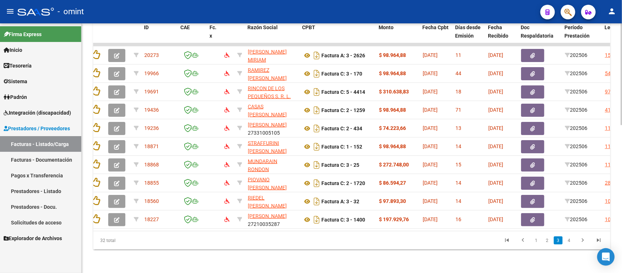
scroll to position [0, 0]
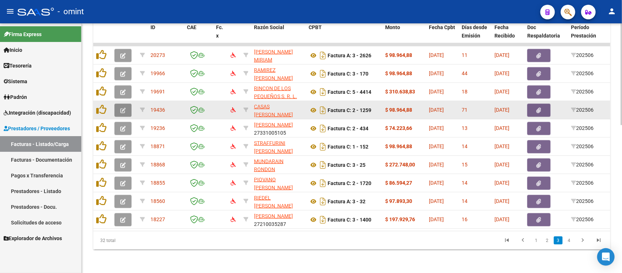
click at [118, 103] on button "button" at bounding box center [122, 109] width 17 height 13
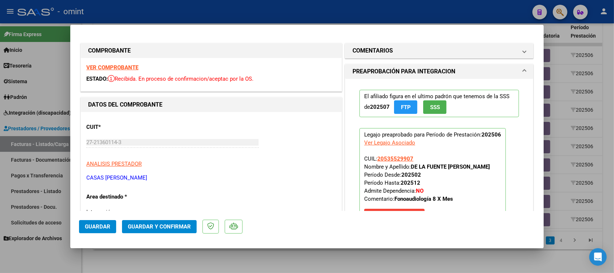
click at [126, 66] on strong "VER COMPROBANTE" at bounding box center [112, 67] width 52 height 7
click at [218, 13] on div at bounding box center [307, 136] width 614 height 273
type input "$ 0,00"
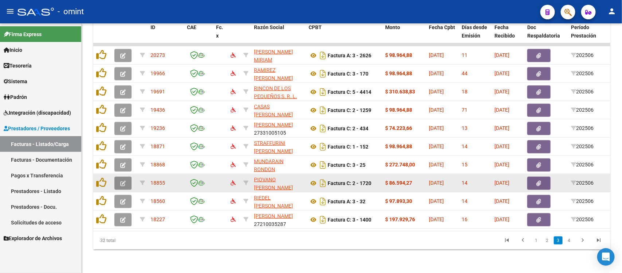
click at [120, 180] on icon "button" at bounding box center [122, 182] width 5 height 5
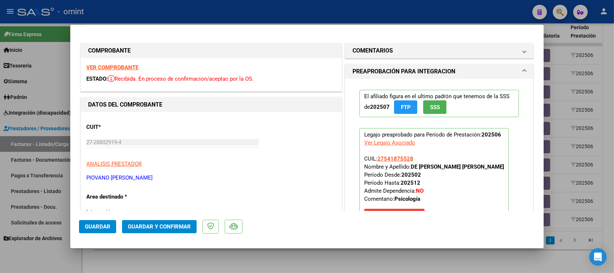
click at [128, 68] on strong "VER COMPROBANTE" at bounding box center [112, 67] width 52 height 7
click at [105, 68] on strong "VER COMPROBANTE" at bounding box center [112, 67] width 52 height 7
click at [181, 227] on span "Guardar y Confirmar" at bounding box center [159, 226] width 63 height 7
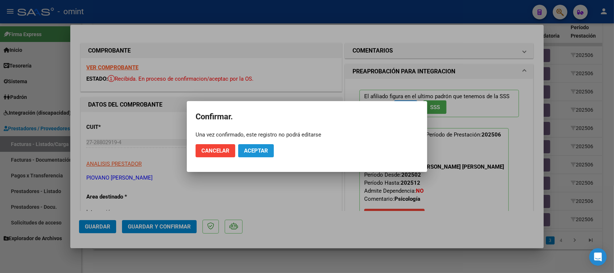
click at [270, 148] on button "Aceptar" at bounding box center [256, 150] width 36 height 13
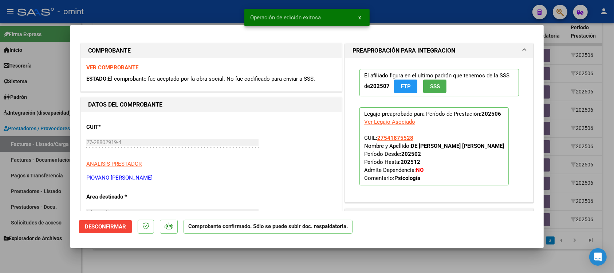
click at [237, 9] on div "Operación de edición exitosa x" at bounding box center [307, 17] width 143 height 35
click at [199, 8] on div at bounding box center [307, 136] width 614 height 273
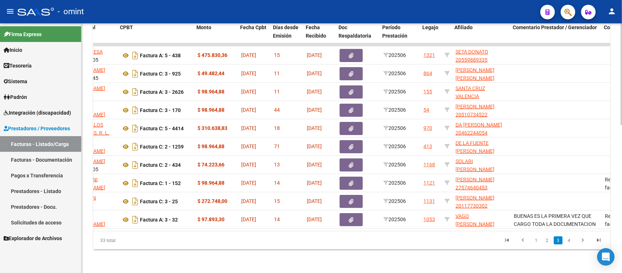
scroll to position [0, 188]
click at [533, 238] on link "1" at bounding box center [536, 240] width 9 height 8
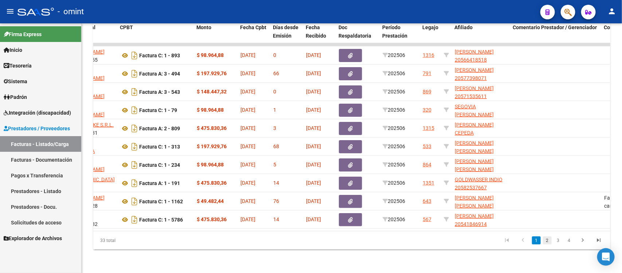
click at [548, 243] on link "2" at bounding box center [547, 240] width 9 height 8
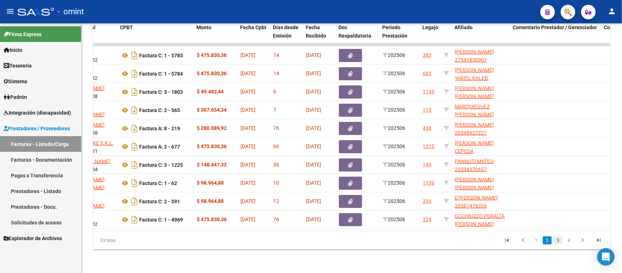
click at [559, 244] on link "3" at bounding box center [558, 240] width 9 height 8
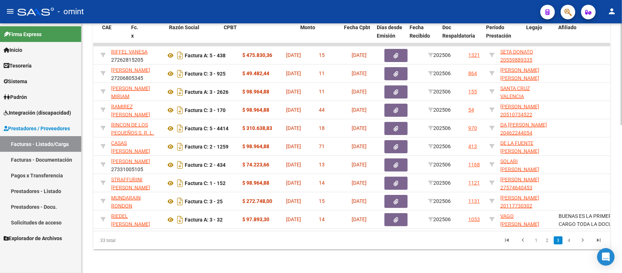
scroll to position [0, 0]
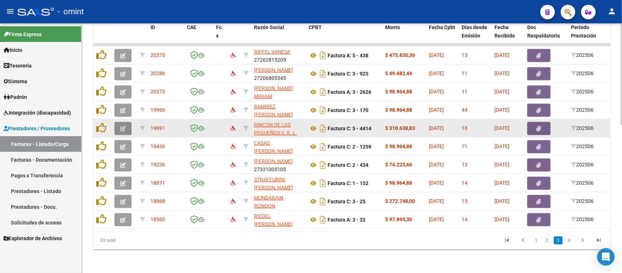
click at [121, 126] on icon "button" at bounding box center [122, 128] width 5 height 5
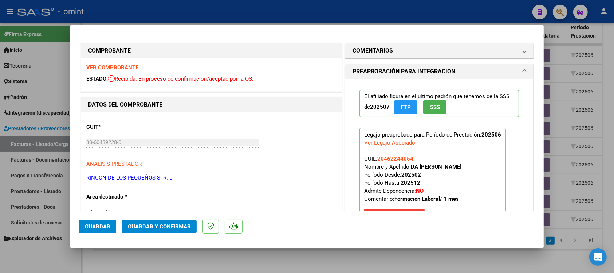
click at [209, 9] on div at bounding box center [307, 136] width 614 height 273
type input "$ 0,00"
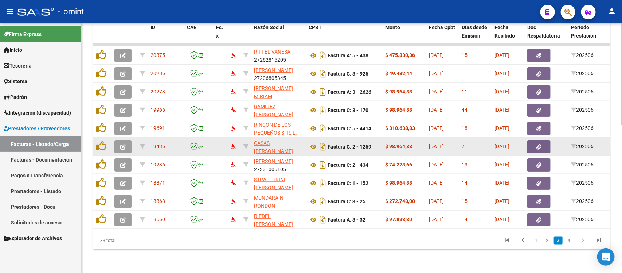
click at [121, 144] on icon "button" at bounding box center [122, 146] width 5 height 5
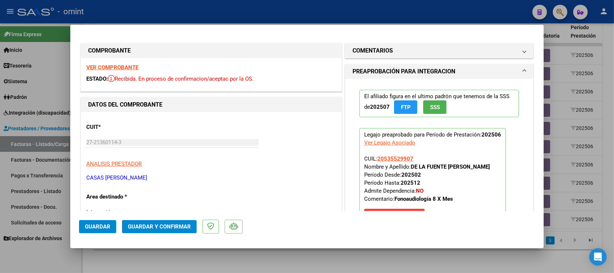
click at [121, 68] on strong "VER COMPROBANTE" at bounding box center [112, 67] width 52 height 7
click at [195, 20] on div at bounding box center [307, 136] width 614 height 273
type input "$ 0,00"
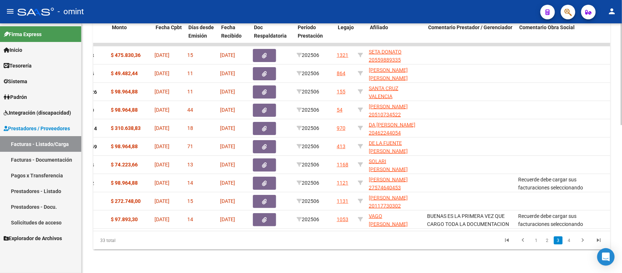
scroll to position [0, 276]
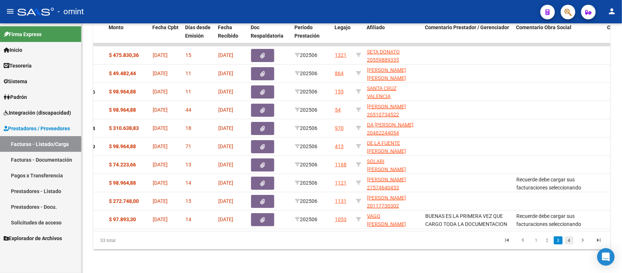
click at [569, 239] on link "4" at bounding box center [569, 240] width 9 height 8
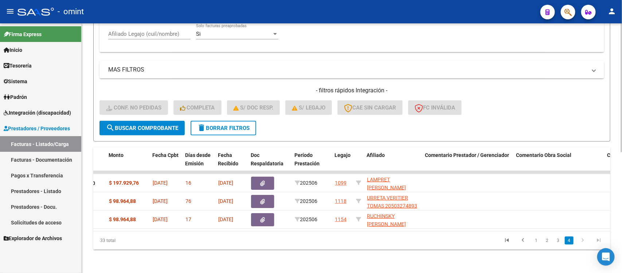
scroll to position [234, 0]
click at [584, 239] on icon "go to next page" at bounding box center [582, 240] width 9 height 9
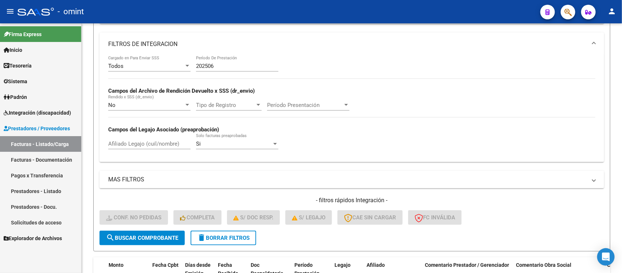
scroll to position [97, 0]
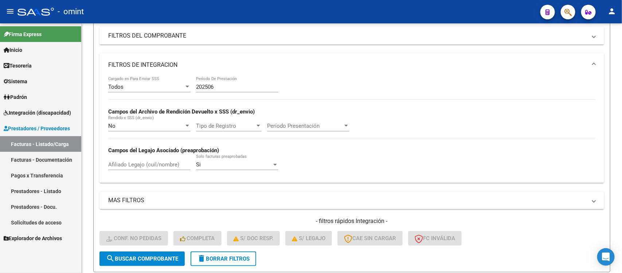
click at [239, 82] on div "202506 Período De Prestación" at bounding box center [237, 85] width 82 height 16
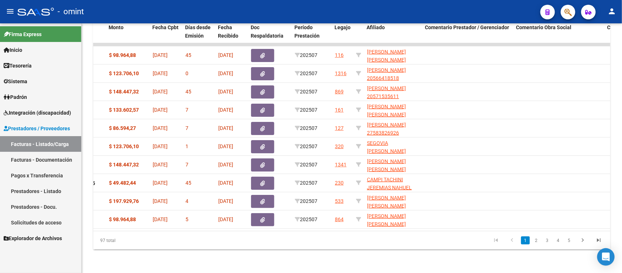
scroll to position [0, 0]
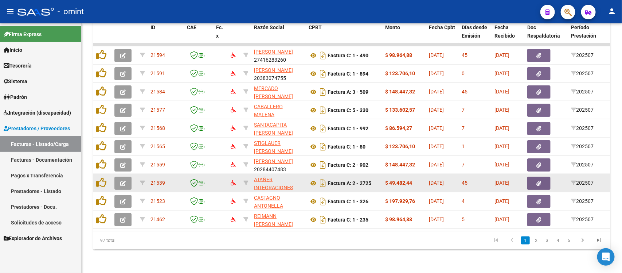
type input "202507"
click at [121, 178] on button "button" at bounding box center [122, 182] width 17 height 13
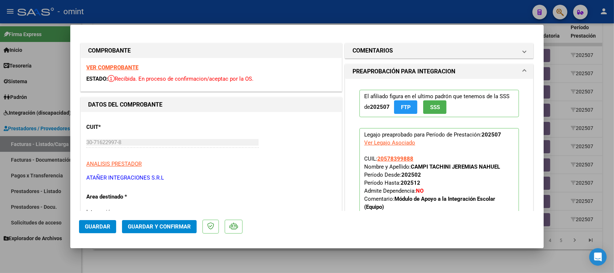
click at [126, 66] on strong "VER COMPROBANTE" at bounding box center [112, 67] width 52 height 7
click at [172, 224] on span "Guardar y Confirmar" at bounding box center [159, 226] width 63 height 7
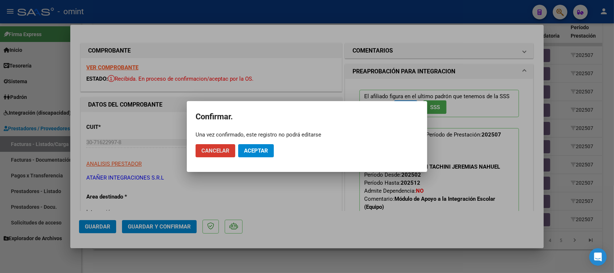
click at [266, 152] on span "Aceptar" at bounding box center [256, 150] width 24 height 7
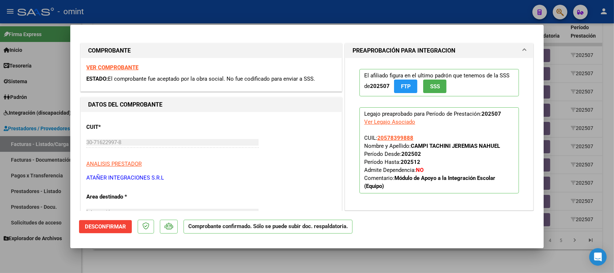
click at [238, 13] on div at bounding box center [307, 136] width 614 height 273
type input "$ 0,00"
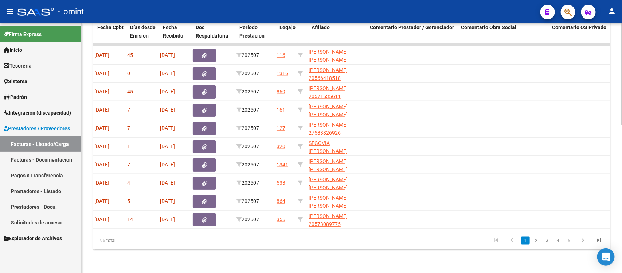
scroll to position [0, 309]
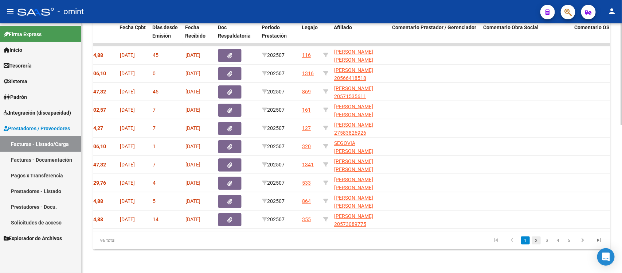
click at [536, 241] on link "2" at bounding box center [536, 240] width 9 height 8
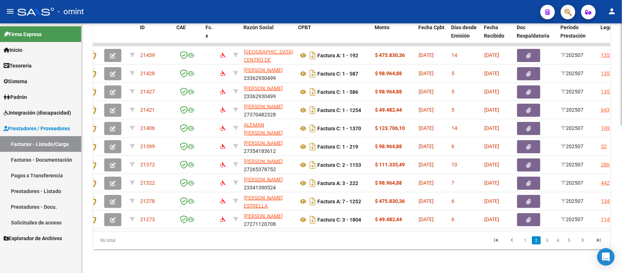
scroll to position [0, 0]
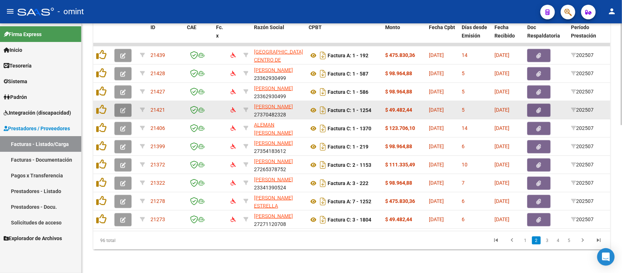
click at [122, 107] on icon "button" at bounding box center [122, 109] width 5 height 5
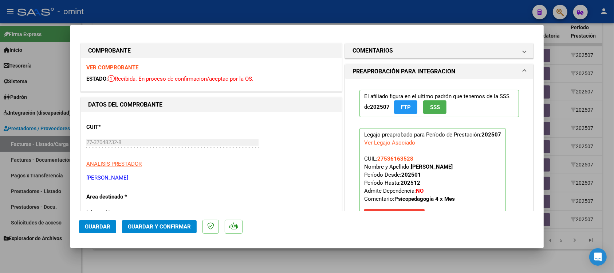
click at [114, 67] on strong "VER COMPROBANTE" at bounding box center [112, 67] width 52 height 7
click at [199, 11] on div at bounding box center [307, 136] width 614 height 273
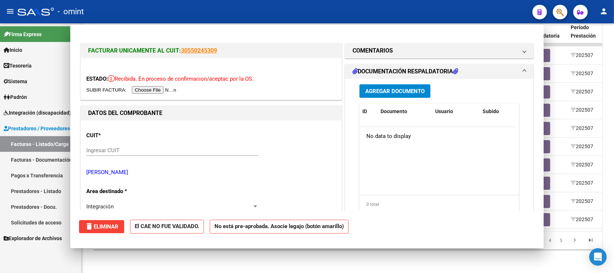
type input "$ 0,00"
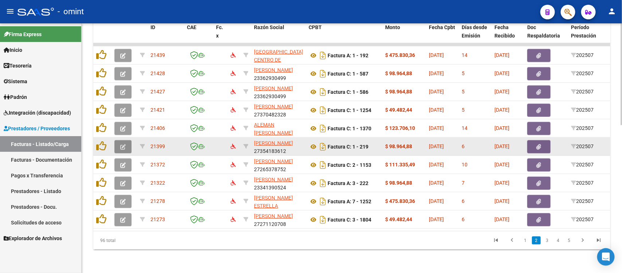
click at [125, 143] on button "button" at bounding box center [122, 146] width 17 height 13
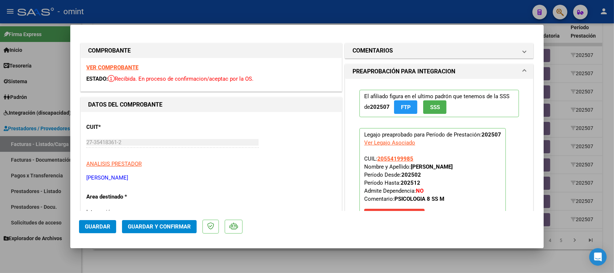
click at [127, 67] on strong "VER COMPROBANTE" at bounding box center [112, 67] width 52 height 7
click at [274, 15] on div at bounding box center [307, 136] width 614 height 273
type input "$ 0,00"
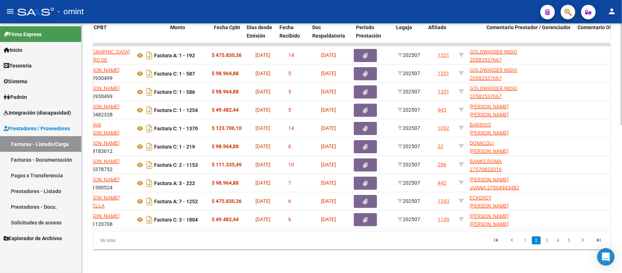
scroll to position [0, 219]
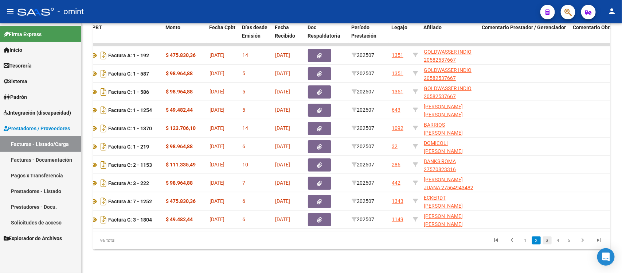
click at [547, 241] on link "3" at bounding box center [547, 240] width 9 height 8
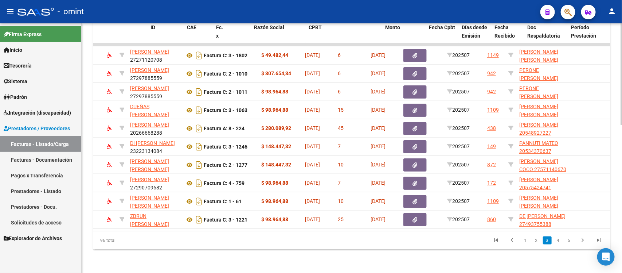
scroll to position [0, 0]
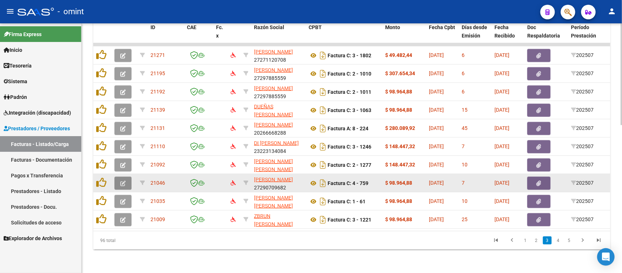
click at [127, 176] on button "button" at bounding box center [122, 182] width 17 height 13
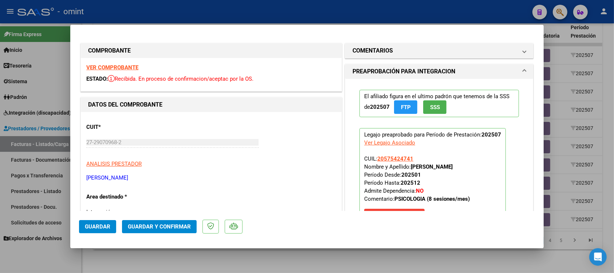
click at [127, 68] on strong "VER COMPROBANTE" at bounding box center [112, 67] width 52 height 7
click at [169, 229] on span "Guardar y Confirmar" at bounding box center [159, 226] width 63 height 7
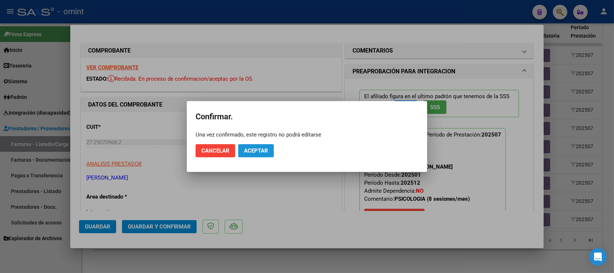
click at [267, 148] on span "Aceptar" at bounding box center [256, 150] width 24 height 7
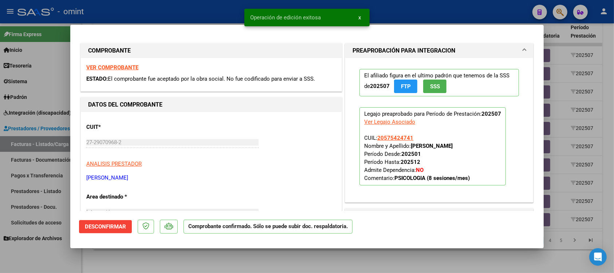
click at [222, 10] on div at bounding box center [307, 136] width 614 height 273
type input "$ 0,00"
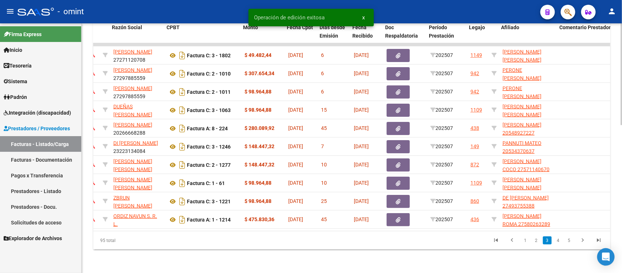
scroll to position [0, 142]
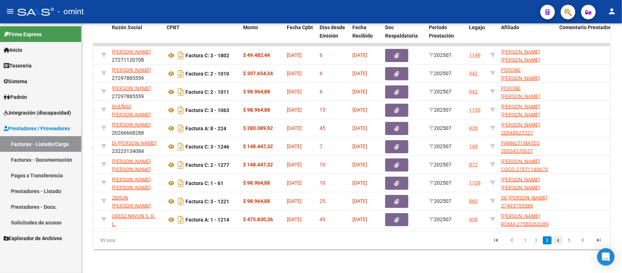
click at [558, 239] on link "4" at bounding box center [558, 240] width 9 height 8
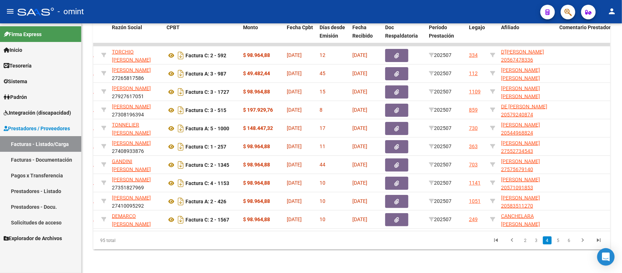
drag, startPoint x: 340, startPoint y: 231, endPoint x: 323, endPoint y: 225, distance: 18.1
click at [323, 228] on div "ID CAE Fc. x Razón Social CPBT Monto Fecha Cpbt Días desde Emisión Fecha Recibi…" at bounding box center [351, 135] width 517 height 230
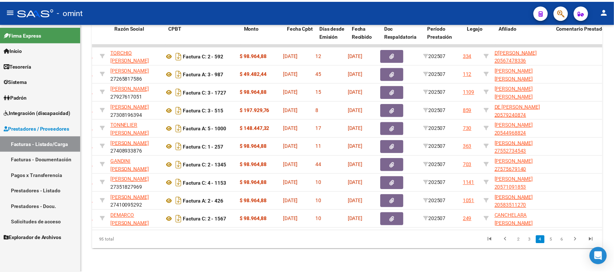
scroll to position [0, 0]
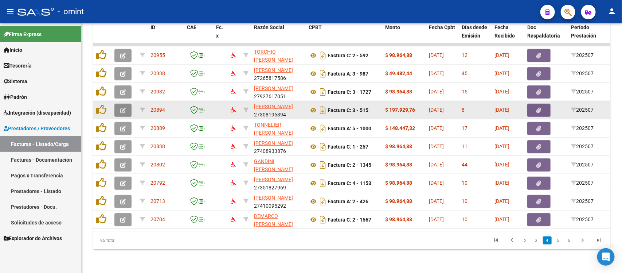
click at [124, 107] on icon "button" at bounding box center [122, 109] width 5 height 5
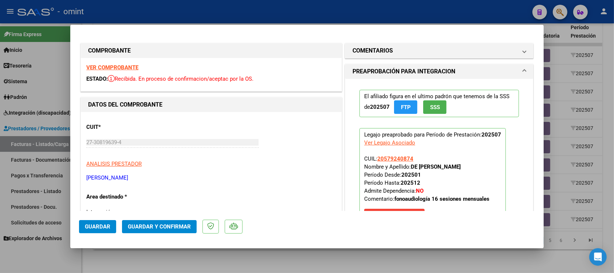
click at [115, 68] on strong "VER COMPROBANTE" at bounding box center [112, 67] width 52 height 7
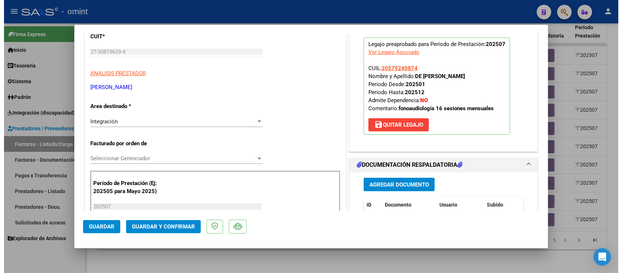
scroll to position [91, 0]
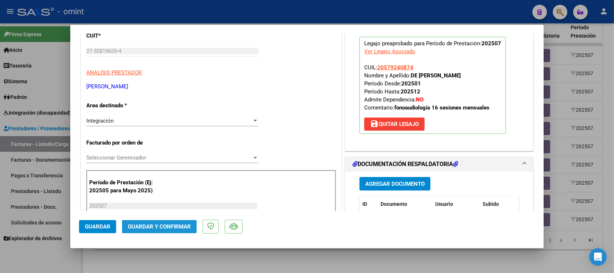
click at [185, 227] on span "Guardar y Confirmar" at bounding box center [159, 226] width 63 height 7
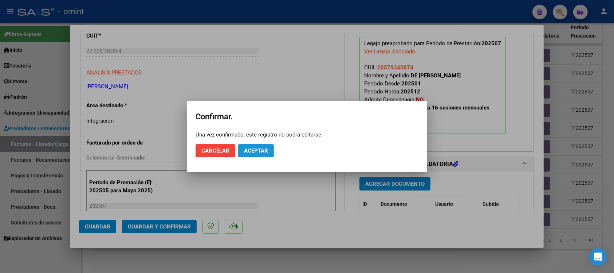
click at [254, 151] on span "Aceptar" at bounding box center [256, 150] width 24 height 7
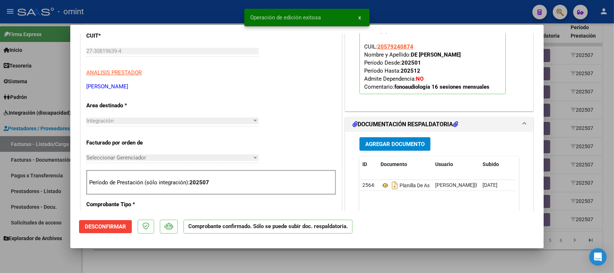
click at [227, 9] on div at bounding box center [307, 136] width 614 height 273
type input "$ 0,00"
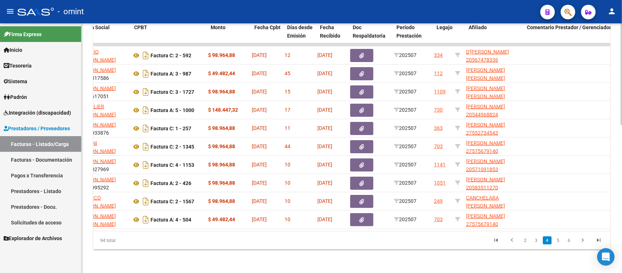
scroll to position [0, 0]
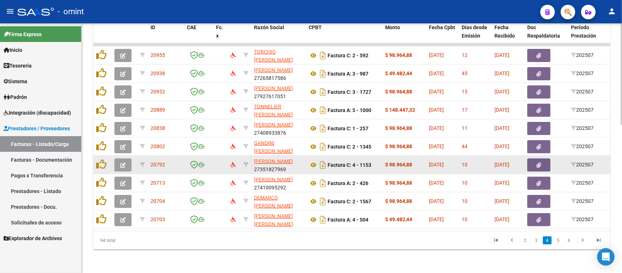
click at [120, 161] on button "button" at bounding box center [122, 164] width 17 height 13
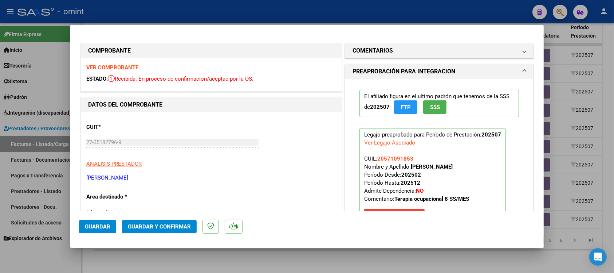
click at [126, 65] on strong "VER COMPROBANTE" at bounding box center [112, 67] width 52 height 7
click at [171, 226] on span "Guardar y Confirmar" at bounding box center [159, 226] width 63 height 7
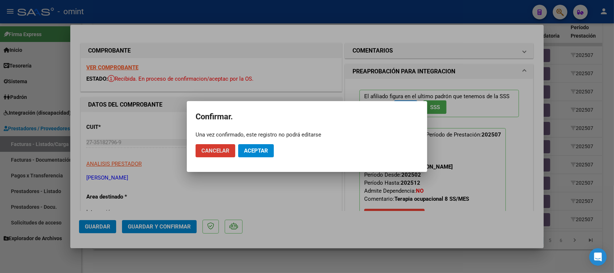
click at [249, 146] on button "Aceptar" at bounding box center [256, 150] width 36 height 13
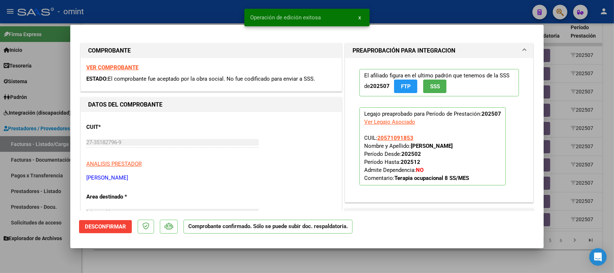
click at [213, 14] on div at bounding box center [307, 136] width 614 height 273
type input "$ 0,00"
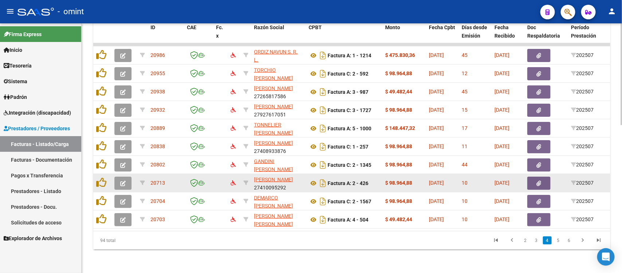
click at [126, 176] on button "button" at bounding box center [122, 182] width 17 height 13
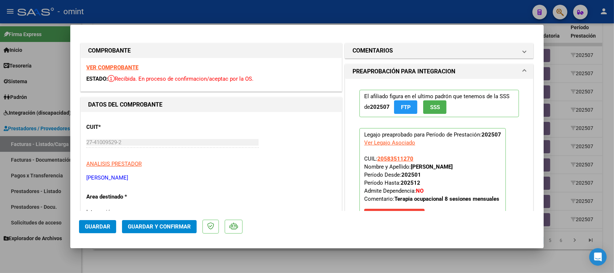
click at [130, 67] on strong "VER COMPROBANTE" at bounding box center [112, 67] width 52 height 7
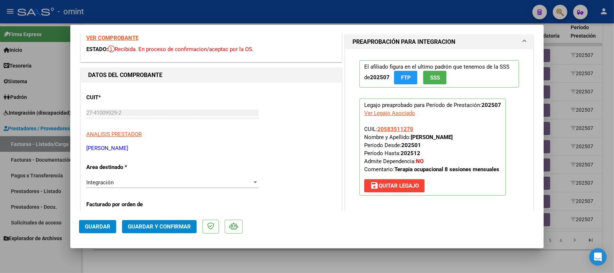
scroll to position [46, 0]
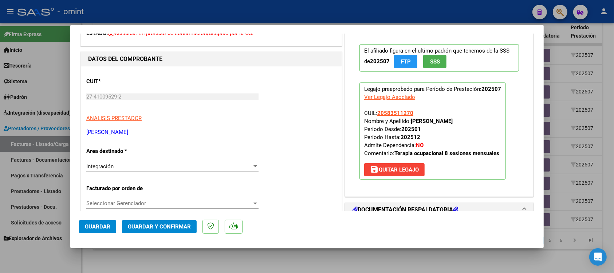
click at [377, 173] on button "save [PERSON_NAME]" at bounding box center [394, 169] width 60 height 13
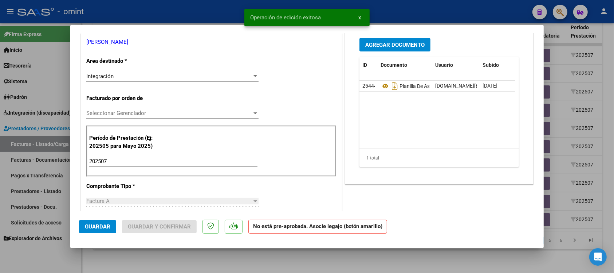
scroll to position [137, 0]
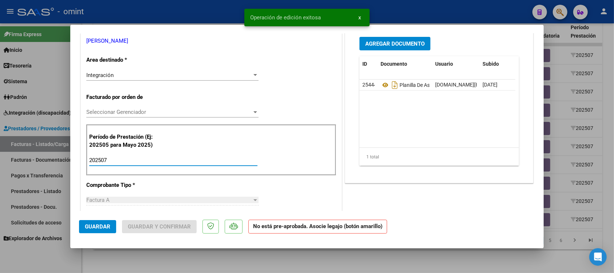
click at [141, 160] on input "202507" at bounding box center [173, 160] width 168 height 7
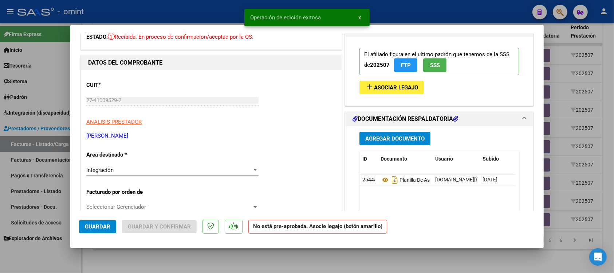
scroll to position [0, 0]
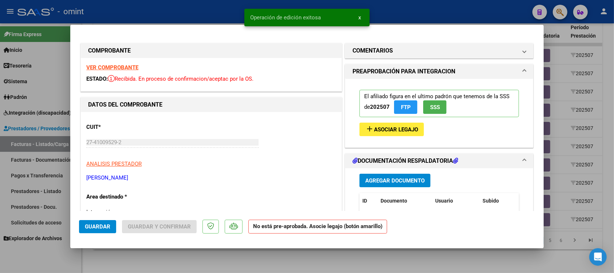
type input "202508"
click at [130, 66] on strong "VER COMPROBANTE" at bounding box center [112, 67] width 52 height 7
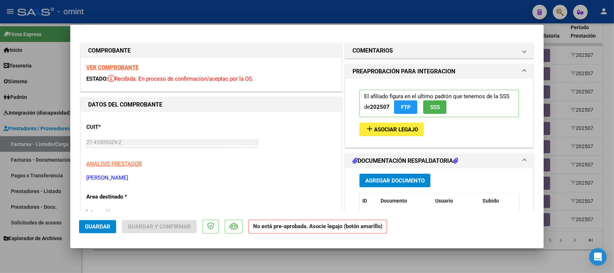
click at [407, 129] on span "Asociar Legajo" at bounding box center [396, 129] width 44 height 7
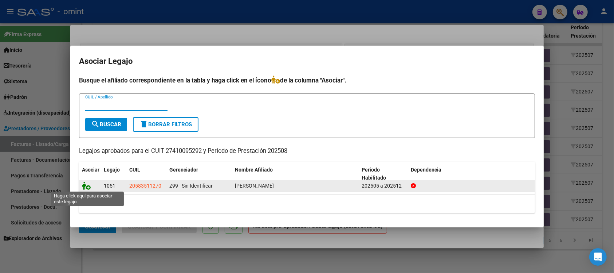
click at [86, 188] on icon at bounding box center [86, 185] width 9 height 8
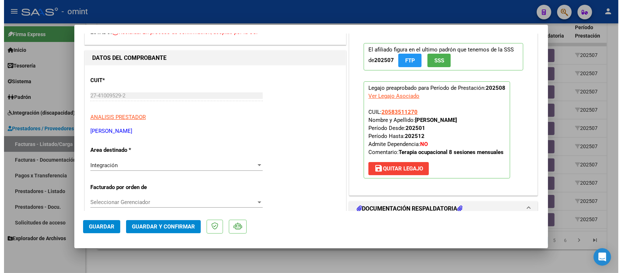
scroll to position [91, 0]
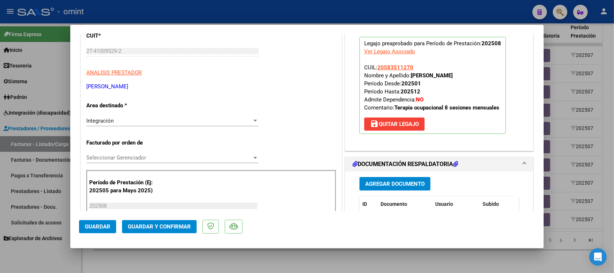
click at [182, 224] on span "Guardar y Confirmar" at bounding box center [159, 226] width 63 height 7
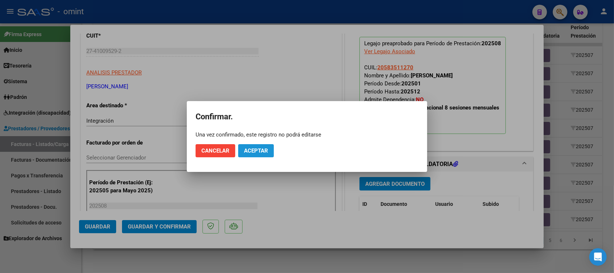
click at [256, 154] on button "Aceptar" at bounding box center [256, 150] width 36 height 13
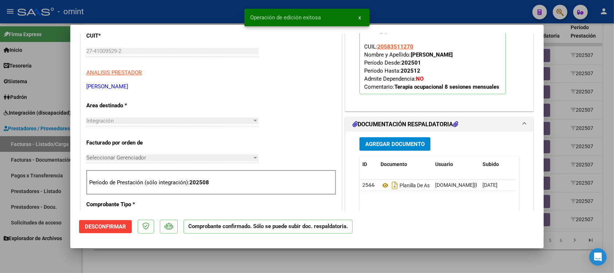
click at [228, 17] on div at bounding box center [307, 136] width 614 height 273
type input "$ 0,00"
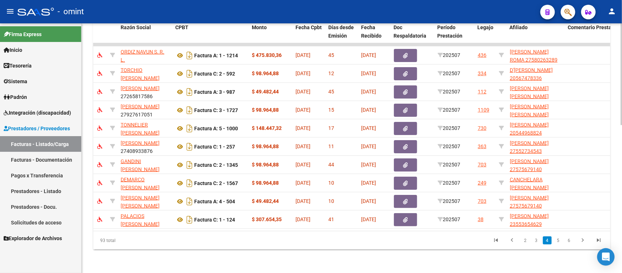
scroll to position [0, 0]
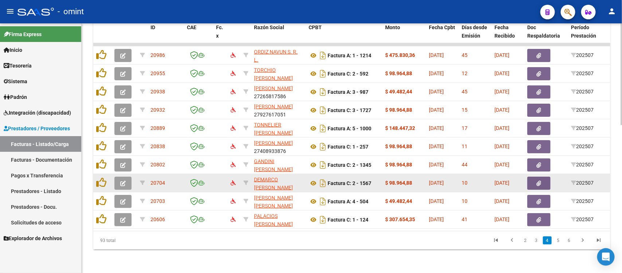
click at [122, 180] on button "button" at bounding box center [122, 182] width 17 height 13
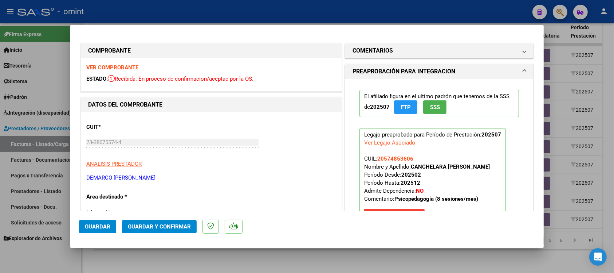
click at [129, 66] on strong "VER COMPROBANTE" at bounding box center [112, 67] width 52 height 7
click at [149, 228] on span "Guardar y Confirmar" at bounding box center [159, 226] width 63 height 7
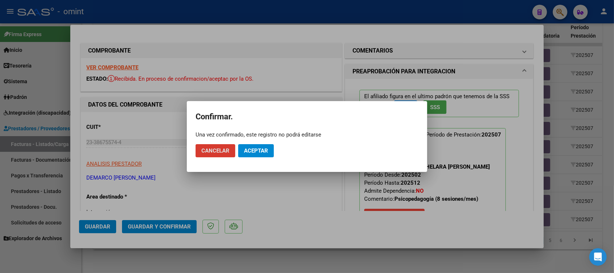
click at [252, 153] on span "Aceptar" at bounding box center [256, 150] width 24 height 7
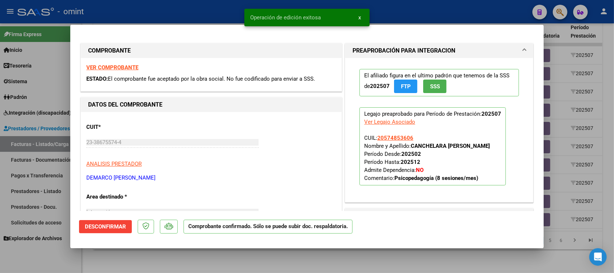
click at [195, 8] on div at bounding box center [307, 136] width 614 height 273
type input "$ 0,00"
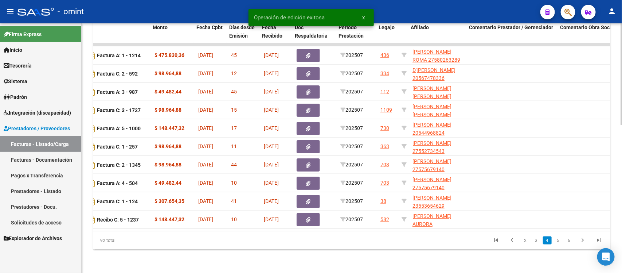
scroll to position [0, 232]
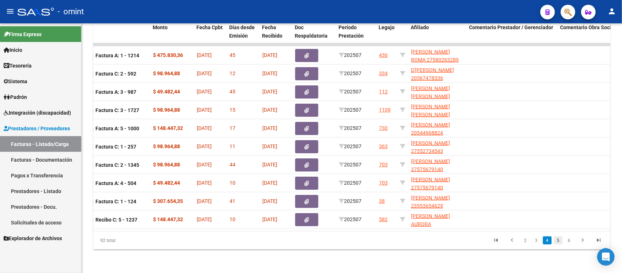
click at [556, 239] on link "5" at bounding box center [558, 240] width 9 height 8
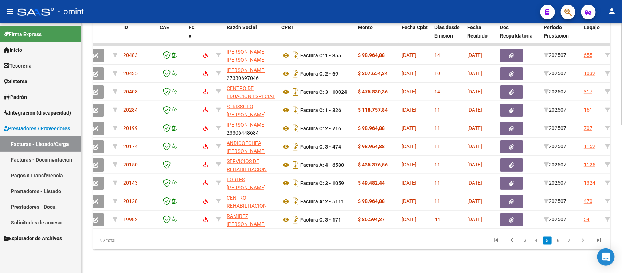
scroll to position [0, 0]
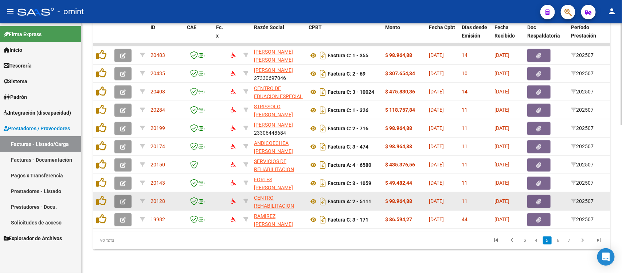
click at [121, 197] on button "button" at bounding box center [122, 201] width 17 height 13
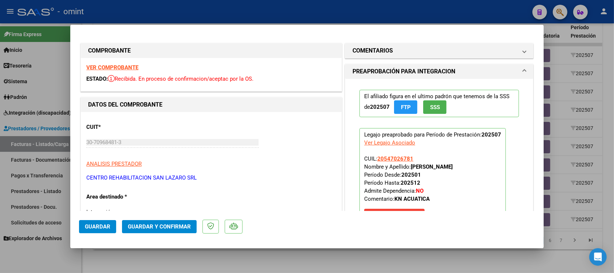
click at [124, 65] on strong "VER COMPROBANTE" at bounding box center [112, 67] width 52 height 7
click at [168, 224] on span "Guardar y Confirmar" at bounding box center [159, 226] width 63 height 7
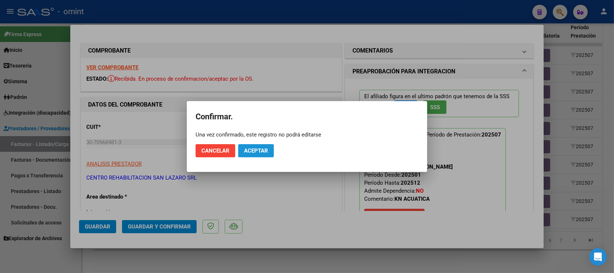
click at [247, 157] on button "Aceptar" at bounding box center [256, 150] width 36 height 13
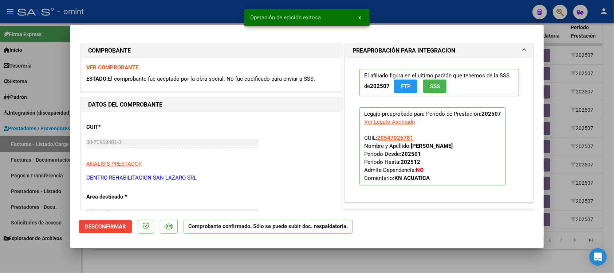
click at [212, 14] on div at bounding box center [307, 136] width 614 height 273
type input "$ 0,00"
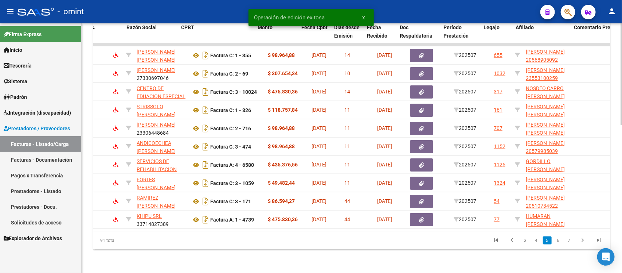
scroll to position [0, 129]
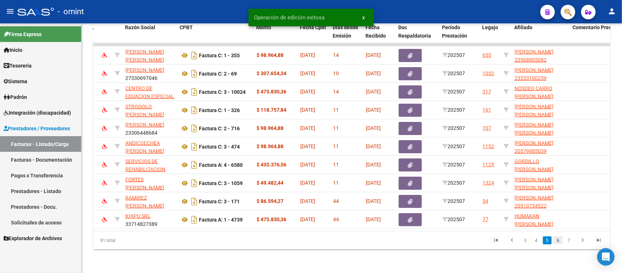
click at [558, 241] on link "6" at bounding box center [558, 240] width 9 height 8
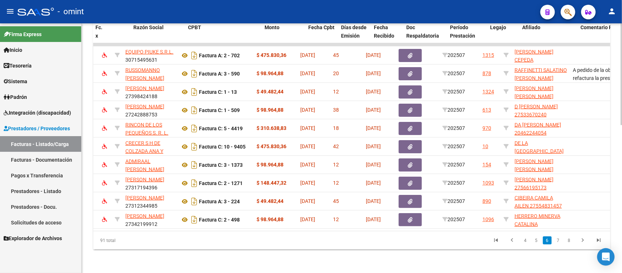
scroll to position [0, 0]
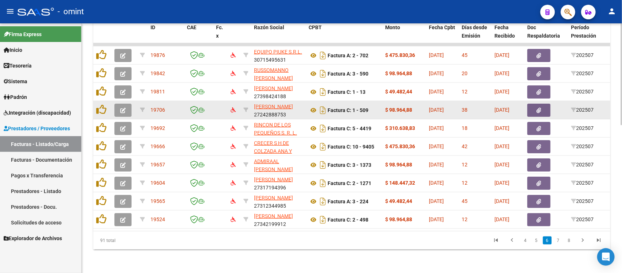
click at [126, 103] on button "button" at bounding box center [122, 109] width 17 height 13
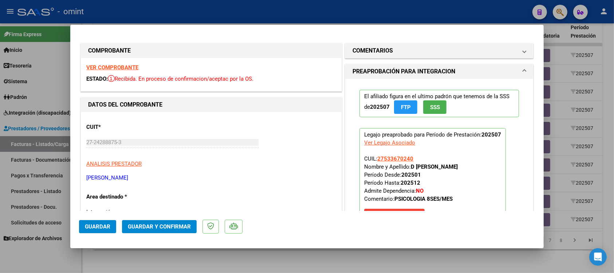
click at [129, 68] on strong "VER COMPROBANTE" at bounding box center [112, 67] width 52 height 7
click at [163, 231] on button "Guardar y Confirmar" at bounding box center [159, 226] width 75 height 13
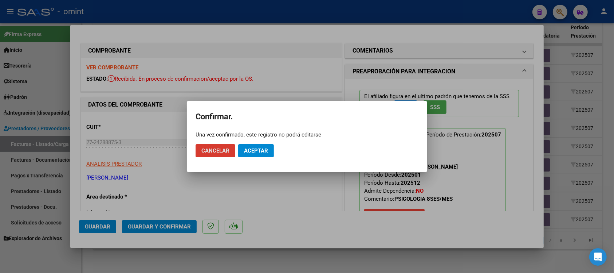
click at [252, 152] on span "Aceptar" at bounding box center [256, 150] width 24 height 7
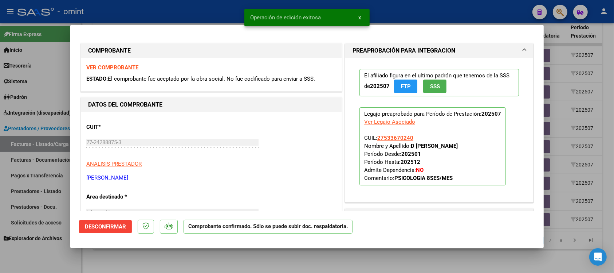
click at [226, 9] on div at bounding box center [307, 136] width 614 height 273
type input "$ 0,00"
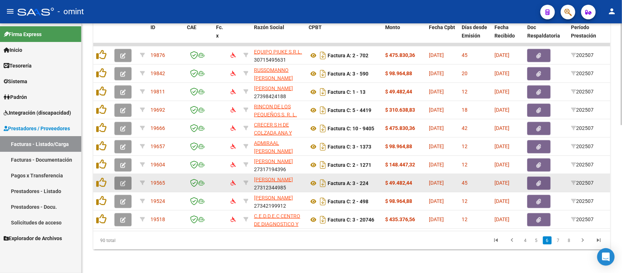
click at [124, 180] on icon "button" at bounding box center [122, 182] width 5 height 5
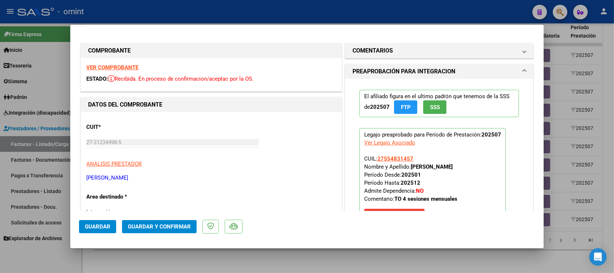
click at [133, 65] on strong "VER COMPROBANTE" at bounding box center [112, 67] width 52 height 7
